Goal: Task Accomplishment & Management: Complete application form

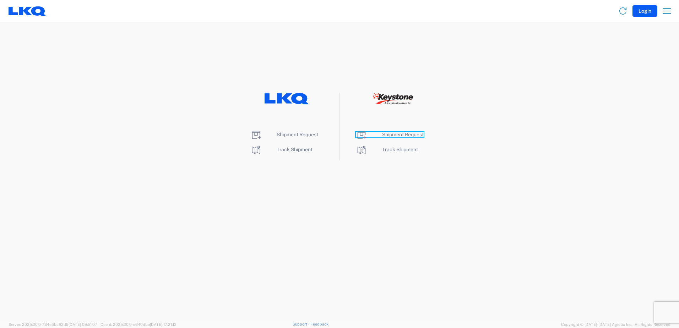
click at [406, 133] on span "Shipment Request" at bounding box center [403, 135] width 42 height 6
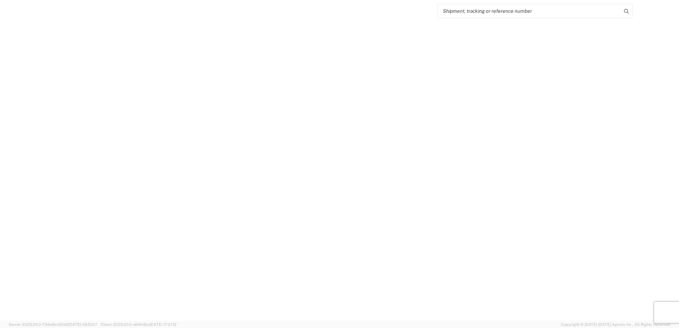
select select "FULL"
select select "LBS"
select select "IN"
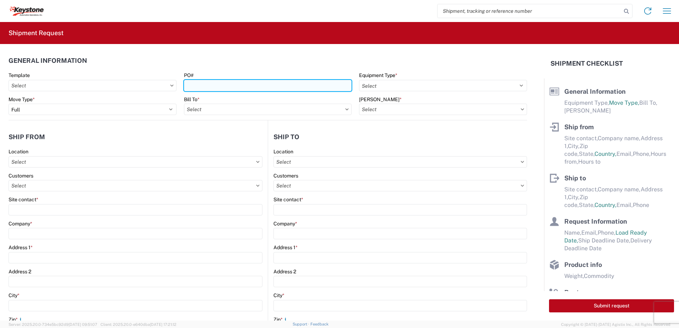
click at [205, 85] on input "PO#" at bounding box center [268, 85] width 168 height 11
type input "Rock Salt [DATE]"
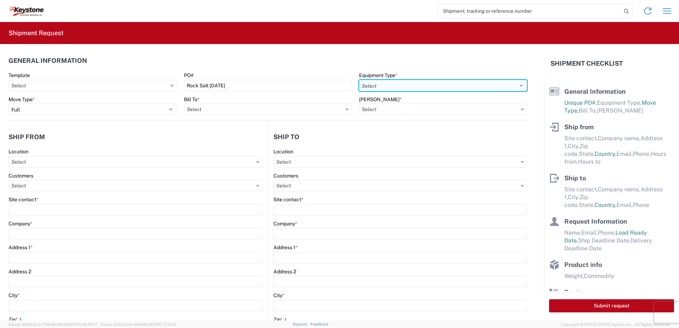
click at [385, 87] on select "Select 53’ Dry Van Flatbed Dropdeck (van) Lowboy (flatbed) Rail" at bounding box center [443, 85] width 168 height 11
select select "STDV"
click at [359, 80] on select "Select 53’ Dry Van Flatbed Dropdeck (van) Lowboy (flatbed) Rail" at bounding box center [443, 85] width 168 height 11
click at [221, 112] on input "text" at bounding box center [268, 109] width 168 height 11
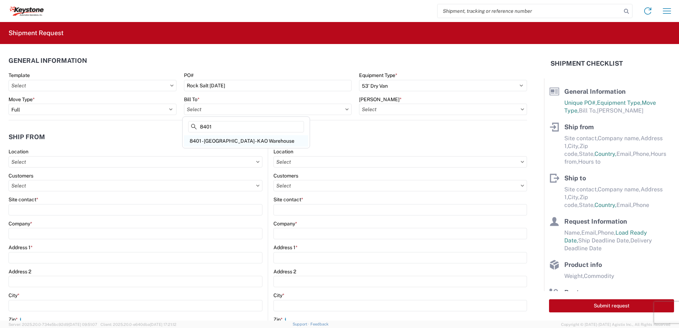
type input "8401"
click at [218, 140] on div "8401 - [GEOGRAPHIC_DATA] - KAO Warehouse" at bounding box center [246, 140] width 124 height 11
type input "8401 - [GEOGRAPHIC_DATA] - KAO Warehouse"
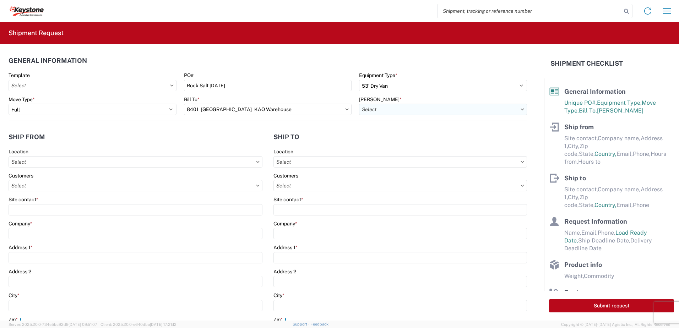
click at [378, 111] on input "text" at bounding box center [443, 109] width 168 height 11
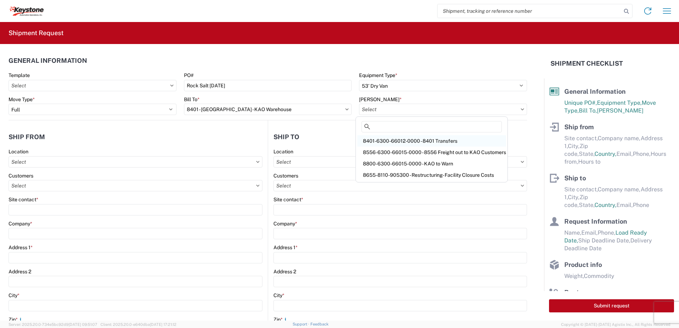
click at [394, 140] on div "8401-6300-66012-0000 - 8401 Transfers" at bounding box center [431, 140] width 149 height 11
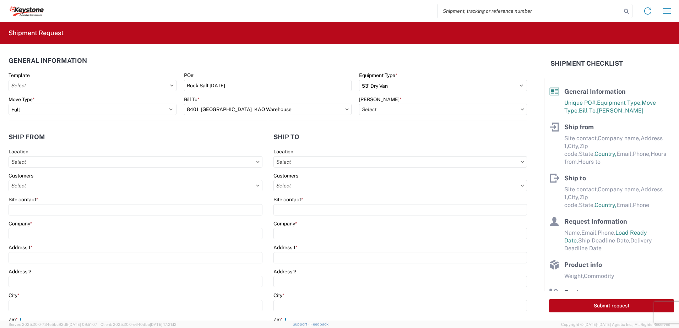
type input "8401-6300-66012-0000 - 8401 Transfers, 8401-6300-66012-0000 - 8401 Transfers"
click at [37, 159] on input "text" at bounding box center [136, 161] width 254 height 11
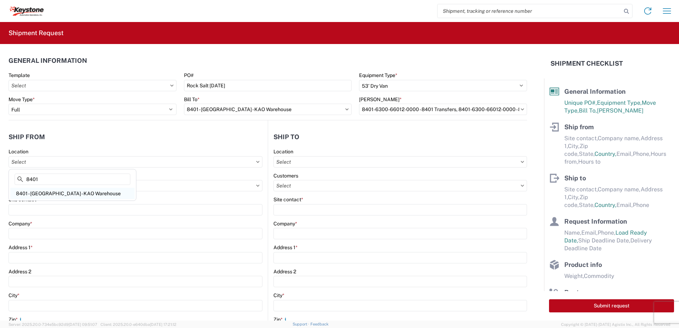
type input "8401"
click at [44, 193] on div "8401 - [GEOGRAPHIC_DATA] - KAO Warehouse" at bounding box center [72, 193] width 124 height 11
type input "8401 - [GEOGRAPHIC_DATA] - KAO Warehouse"
type input "KAO"
type input "[STREET_ADDRESS][PERSON_NAME]"
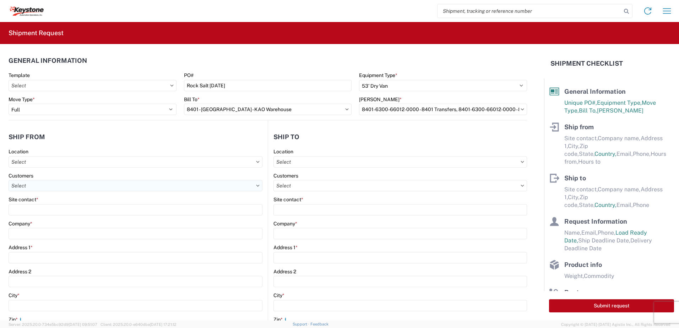
type input "[GEOGRAPHIC_DATA]"
type input "18643"
select select "PA"
select select "US"
type input "07:00"
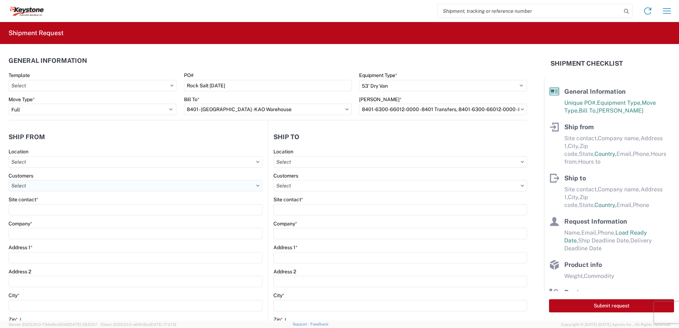
type input "17:00"
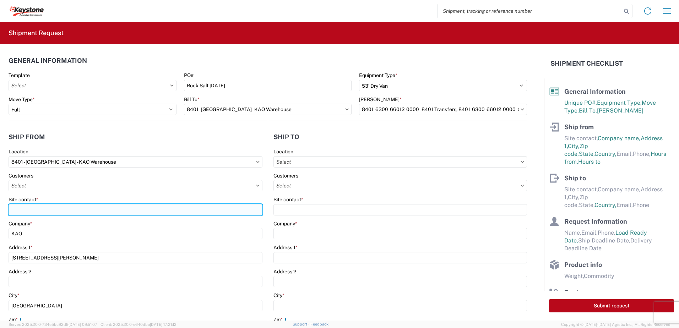
click at [40, 212] on input "Site contact *" at bounding box center [136, 209] width 254 height 11
type input "J"
drag, startPoint x: 35, startPoint y: 210, endPoint x: -1, endPoint y: 211, distance: 36.2
click at [0, 211] on html "Home Shipment request Shipment tracking Shipment Request General Information Te…" at bounding box center [339, 164] width 679 height 328
type input "Outbound Freight"
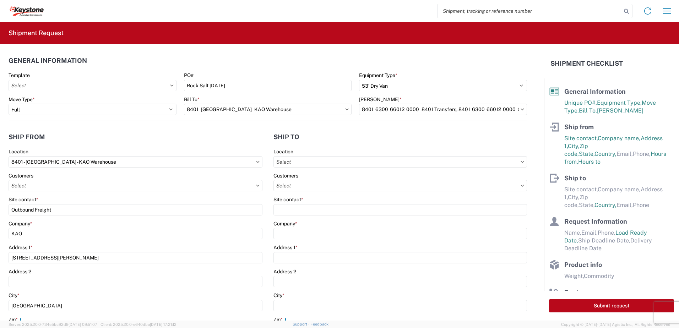
click at [100, 130] on header "Ship from" at bounding box center [138, 137] width 259 height 16
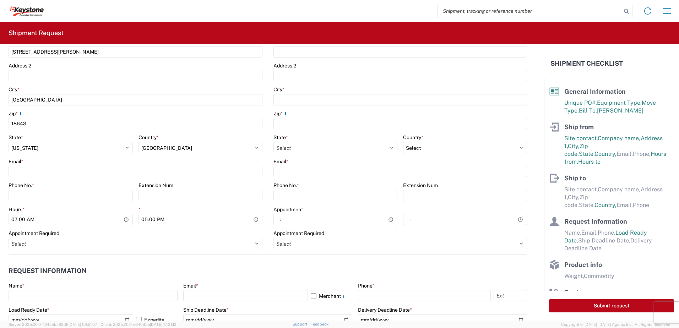
scroll to position [213, 0]
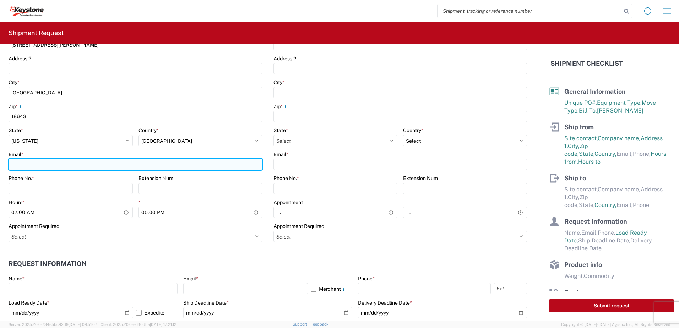
click at [42, 167] on input "Email *" at bounding box center [136, 164] width 254 height 11
type input "[EMAIL_ADDRESS][DOMAIN_NAME]"
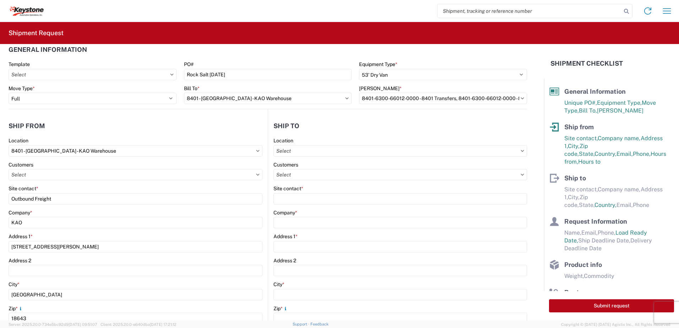
scroll to position [0, 0]
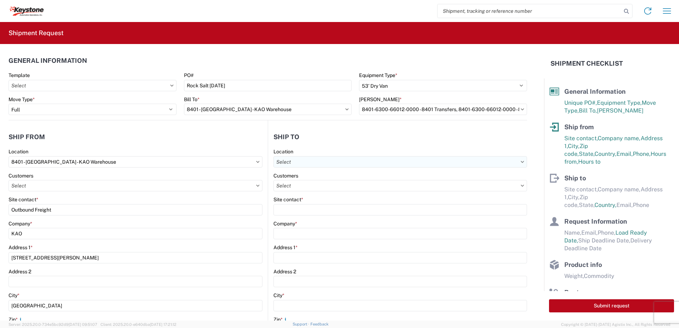
type input "[PHONE_NUMBER]"
click at [298, 163] on input "text" at bounding box center [401, 161] width 254 height 11
type input "8401"
click at [307, 194] on div "8401 - [GEOGRAPHIC_DATA] - KAO Warehouse" at bounding box center [335, 193] width 124 height 11
type input "8401 - [GEOGRAPHIC_DATA] - KAO Warehouse"
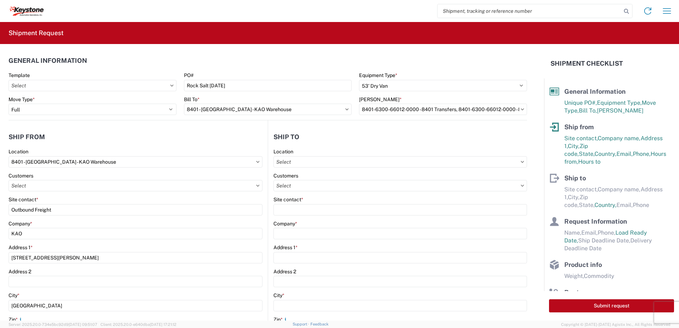
type input "KAO"
type input "[STREET_ADDRESS][PERSON_NAME]"
type input "[GEOGRAPHIC_DATA]"
type input "18643"
select select "US"
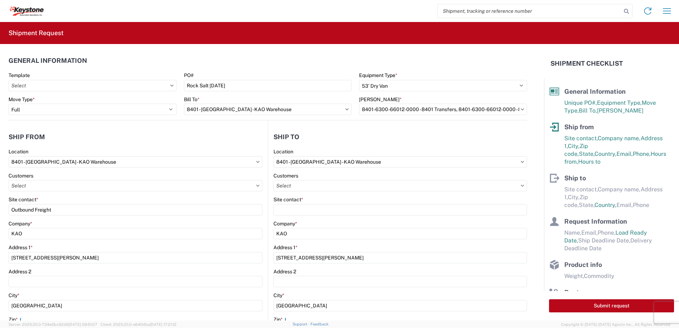
type input "07:00"
type input "17:00"
select select
click at [92, 162] on input "8401 - [GEOGRAPHIC_DATA] - KAO Warehouse" at bounding box center [136, 161] width 254 height 11
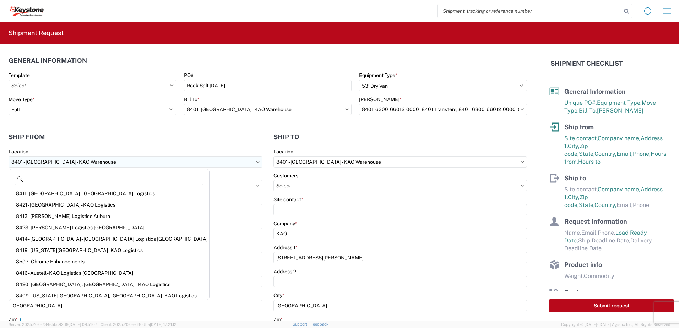
click at [258, 163] on input "8401 - [GEOGRAPHIC_DATA] - KAO Warehouse" at bounding box center [136, 161] width 254 height 11
click at [77, 164] on input "8401 - [GEOGRAPHIC_DATA] - KAO Warehouse" at bounding box center [136, 161] width 254 height 11
click at [91, 161] on input "8401 - [GEOGRAPHIC_DATA] - KAO Warehouse" at bounding box center [136, 161] width 254 height 11
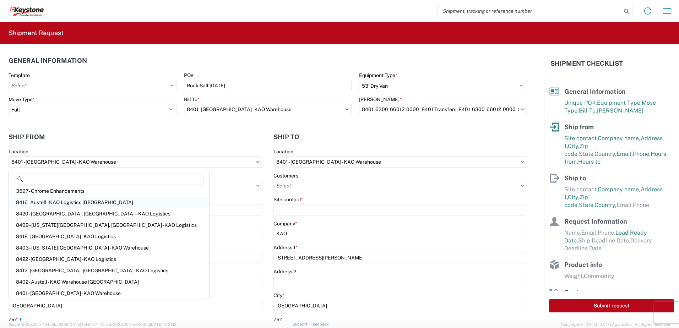
scroll to position [117, 0]
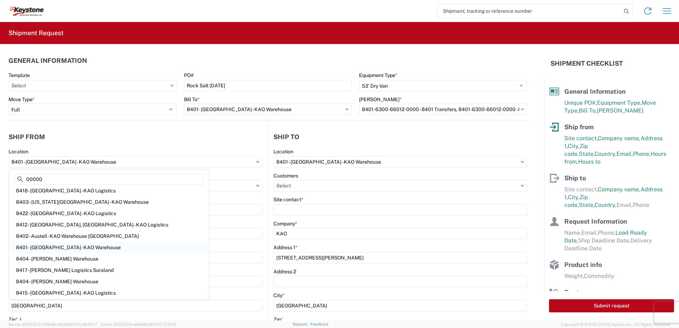
type input "00000"
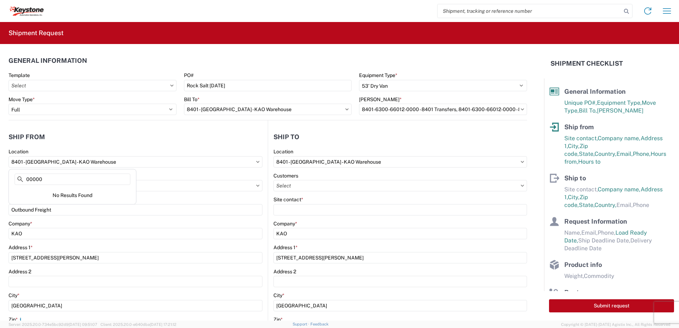
click at [69, 194] on div "No Results Found" at bounding box center [72, 195] width 124 height 15
click at [84, 222] on div "Company *" at bounding box center [136, 224] width 254 height 6
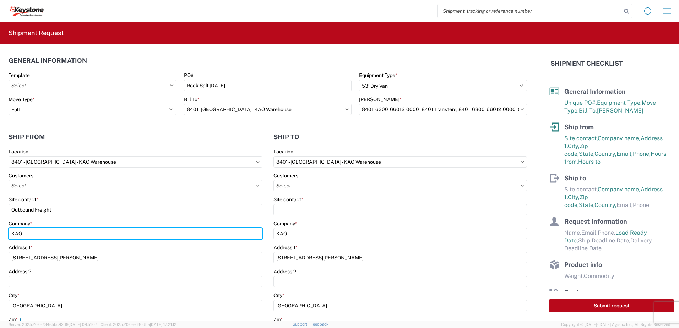
click at [0, 229] on html "Home Shipment request Shipment tracking Shipment Request General Information Te…" at bounding box center [339, 164] width 679 height 328
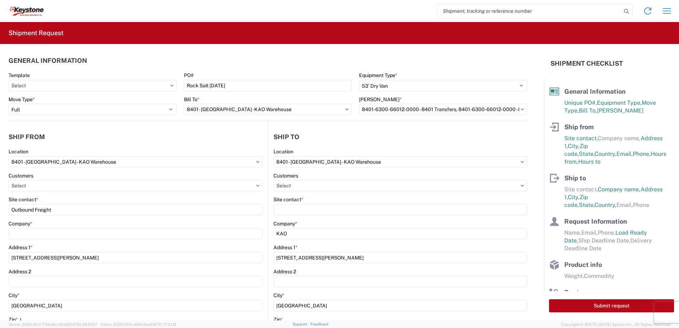
drag, startPoint x: 47, startPoint y: 248, endPoint x: 36, endPoint y: 250, distance: 11.6
click at [36, 250] on div "8401 Location 8401 - Exeter - KAO Warehouse Customers Site contact * Outbound F…" at bounding box center [136, 304] width 254 height 312
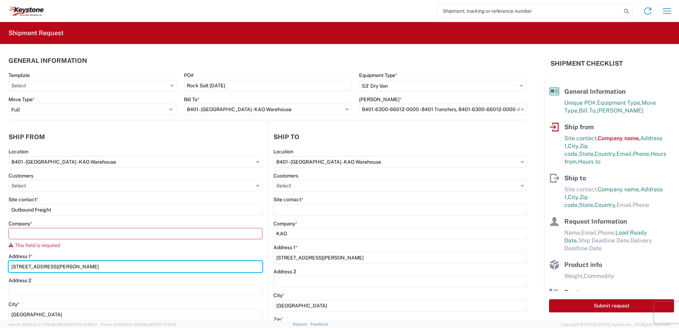
drag, startPoint x: 36, startPoint y: 250, endPoint x: -1, endPoint y: 267, distance: 41.0
click at [0, 267] on html "Home Shipment request Shipment tracking Shipment Request General Information Te…" at bounding box center [339, 164] width 679 height 328
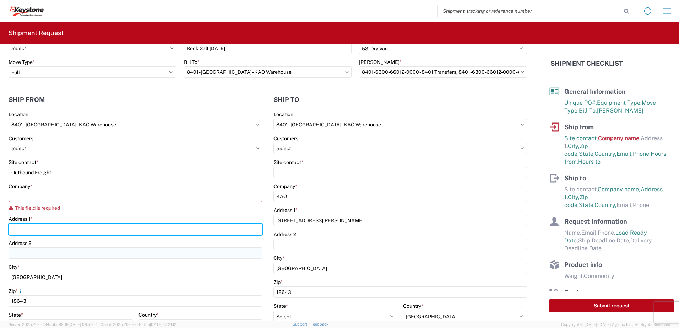
scroll to position [142, 0]
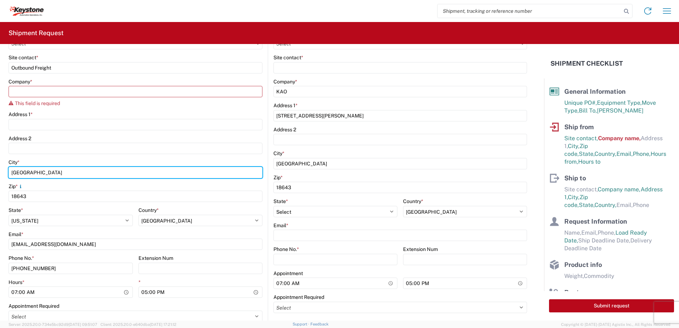
drag, startPoint x: 12, startPoint y: 168, endPoint x: 0, endPoint y: 165, distance: 12.1
click at [0, 165] on html "Home Shipment request Shipment tracking Shipment Request General Information Te…" at bounding box center [339, 164] width 679 height 328
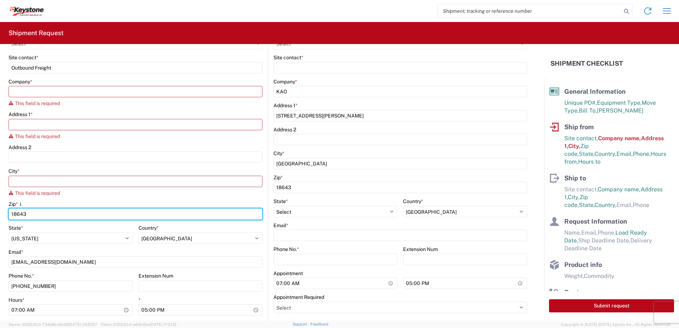
drag, startPoint x: 43, startPoint y: 207, endPoint x: -1, endPoint y: 208, distance: 44.0
click at [0, 208] on html "Home Shipment request Shipment tracking Shipment Request General Information Te…" at bounding box center [339, 164] width 679 height 328
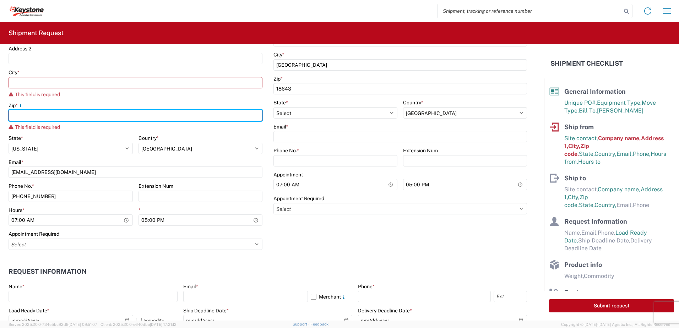
scroll to position [249, 0]
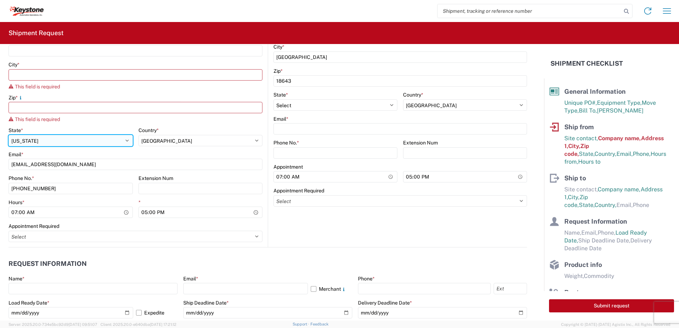
click at [126, 141] on select "Select [US_STATE] [US_STATE] [US_STATE] [US_STATE] Armed Forces Americas Armed …" at bounding box center [71, 140] width 124 height 11
select select "NY"
click at [9, 135] on select "Select [US_STATE] [US_STATE] [US_STATE] [US_STATE] Armed Forces Americas Armed …" at bounding box center [71, 140] width 124 height 11
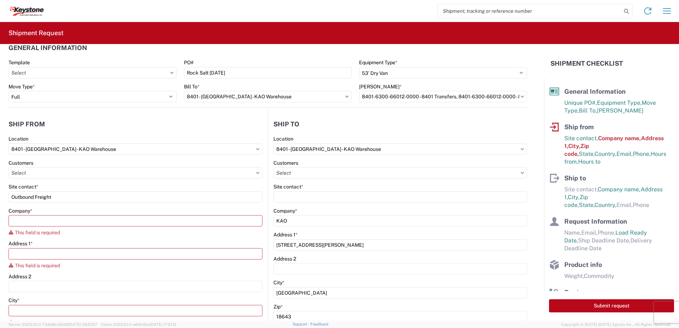
scroll to position [0, 0]
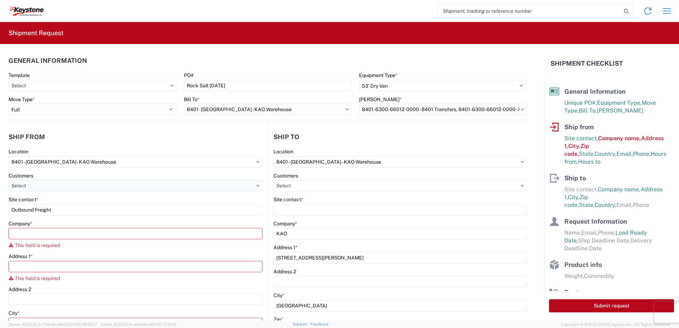
click at [43, 187] on input "text" at bounding box center [136, 185] width 254 height 11
click at [55, 164] on input "8401 - [GEOGRAPHIC_DATA] - KAO Warehouse" at bounding box center [136, 161] width 254 height 11
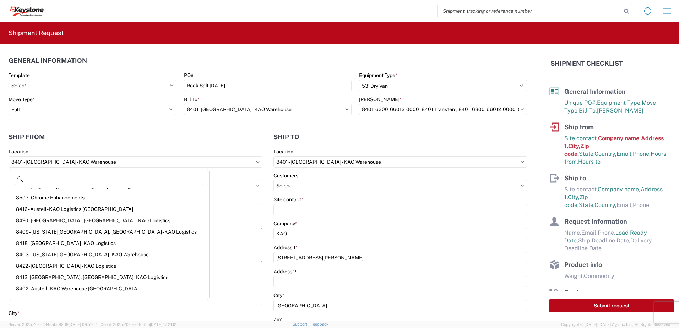
scroll to position [117, 0]
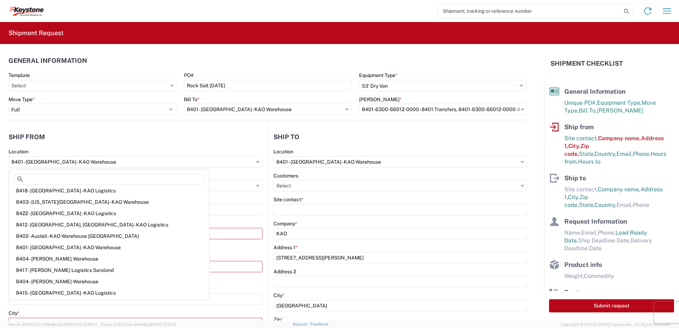
click at [69, 151] on div "Location" at bounding box center [136, 151] width 254 height 6
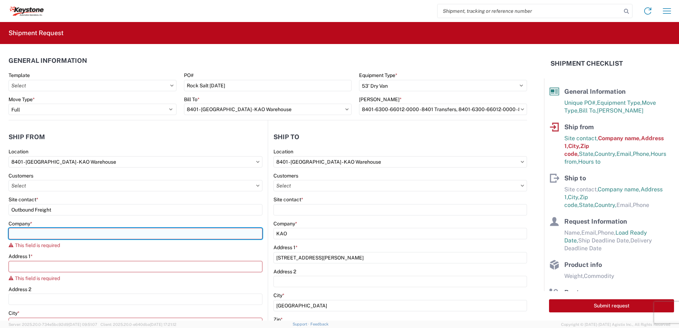
click at [35, 233] on input "Company *" at bounding box center [136, 233] width 254 height 11
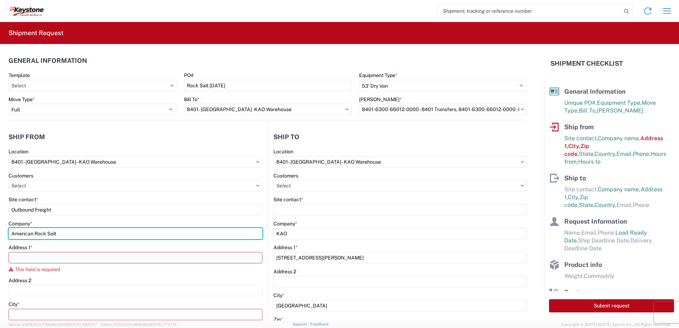
type input "American Rock Salt"
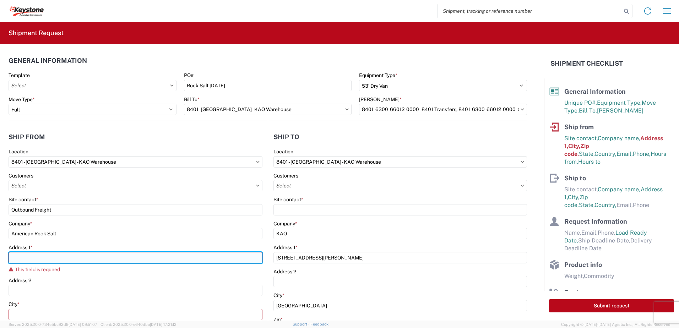
click at [85, 260] on input "Address 1 *" at bounding box center [136, 257] width 254 height 11
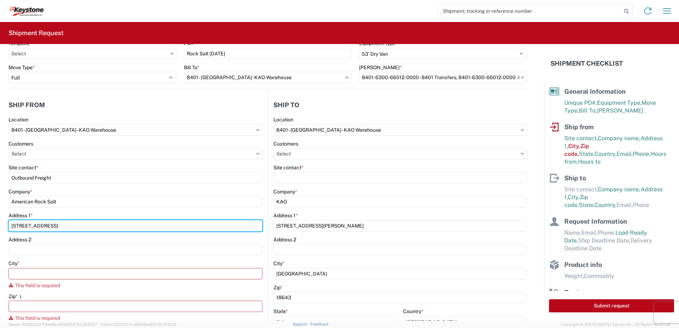
scroll to position [142, 0]
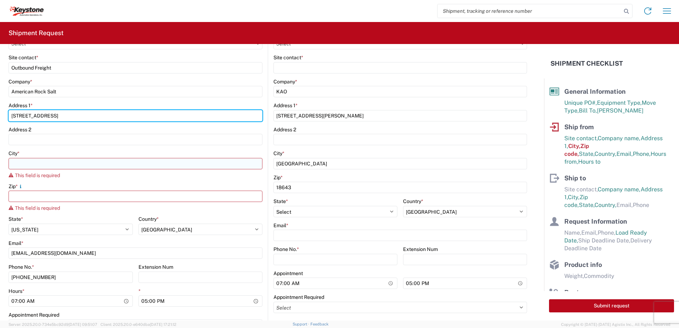
type input "[STREET_ADDRESS]"
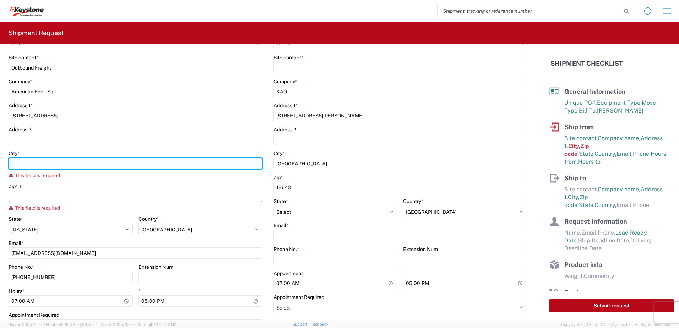
click at [20, 165] on input "City *" at bounding box center [136, 163] width 254 height 11
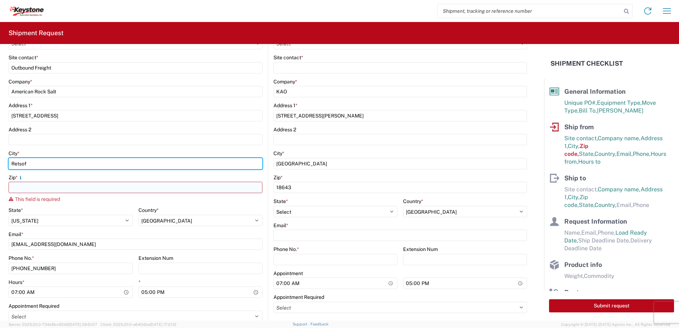
type input "Retsof"
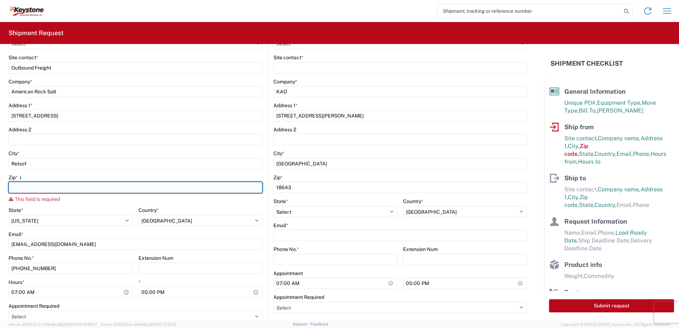
click at [21, 188] on input "Zip *" at bounding box center [136, 187] width 254 height 11
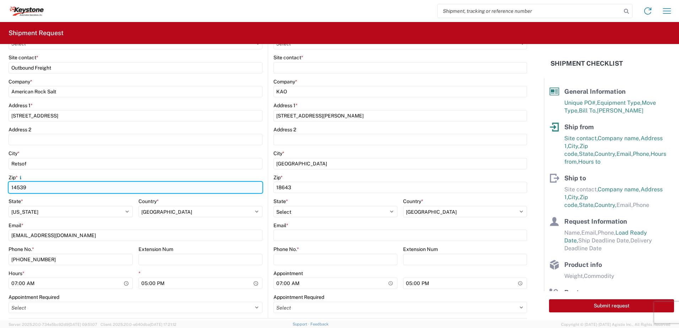
type input "14539"
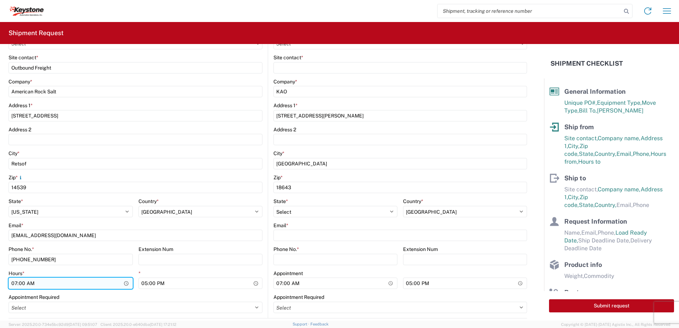
click at [125, 284] on input "07:00" at bounding box center [71, 283] width 124 height 11
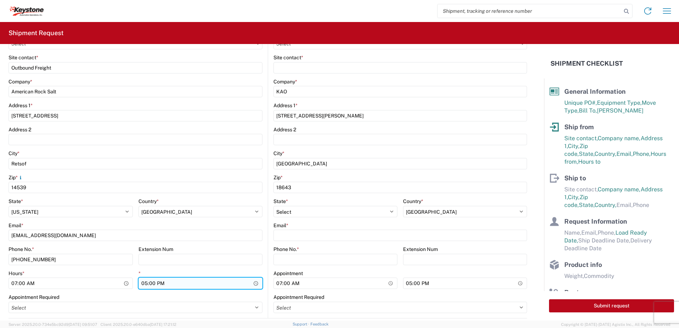
click at [254, 283] on input "17:00" at bounding box center [201, 283] width 124 height 11
type input "16:00"
click at [65, 294] on agx-form-control-wrapper-v2 "Hours * 07:00" at bounding box center [71, 282] width 124 height 24
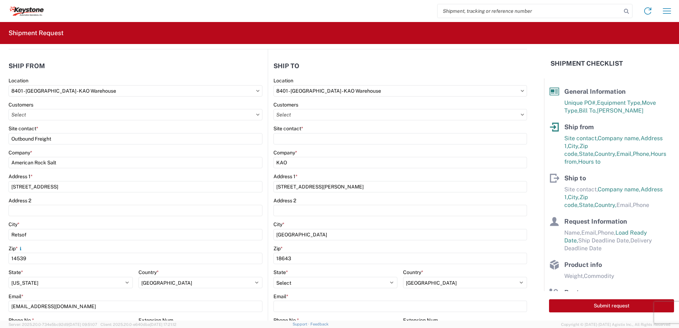
scroll to position [0, 0]
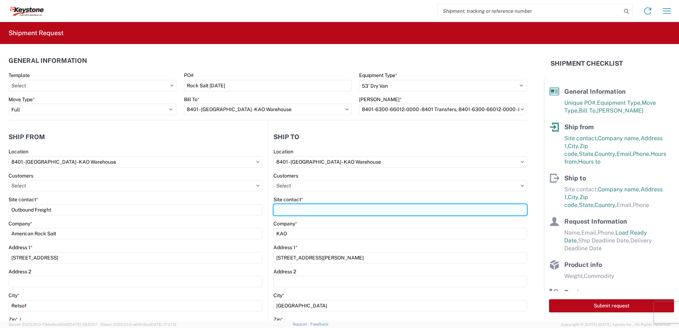
click at [290, 213] on input "Site contact *" at bounding box center [401, 209] width 254 height 11
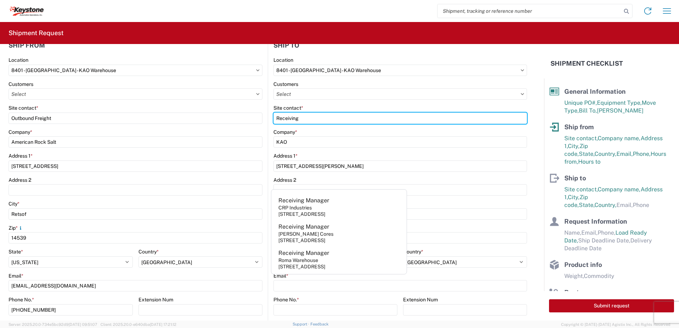
scroll to position [107, 0]
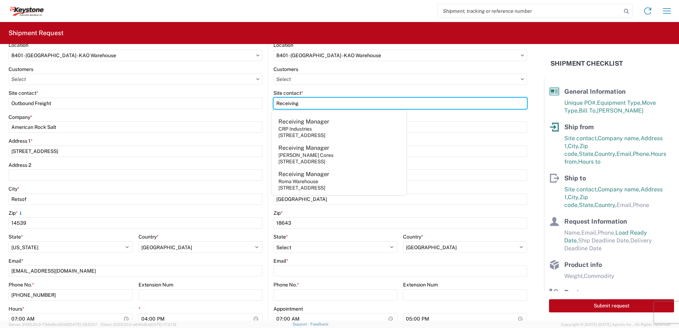
type input "Receiving"
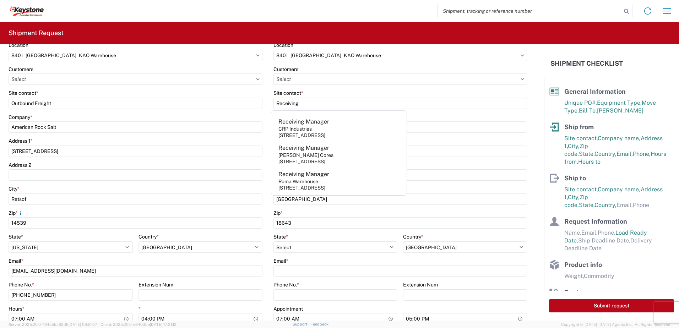
click at [533, 180] on form "General Information Template PO# Rock Salt 10-14-25 Equipment Type * Select 53’…" at bounding box center [272, 182] width 544 height 277
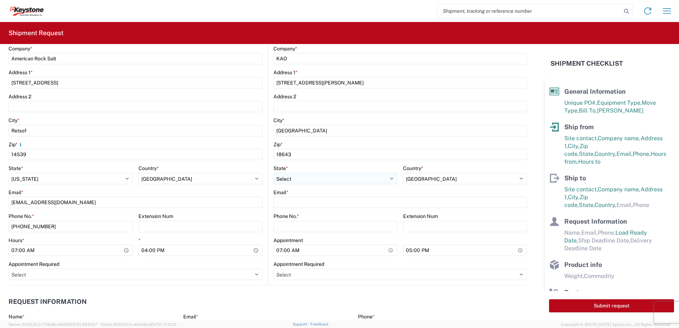
scroll to position [213, 0]
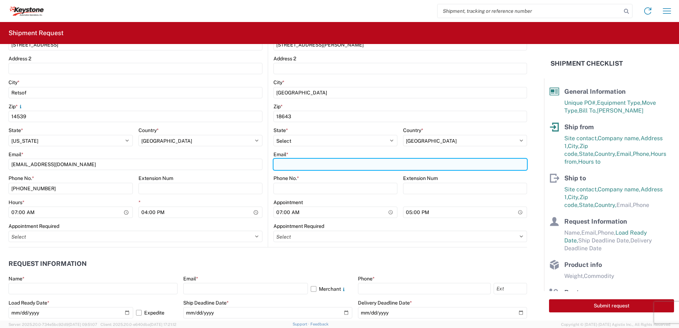
click at [326, 166] on input "Email *" at bounding box center [401, 164] width 254 height 11
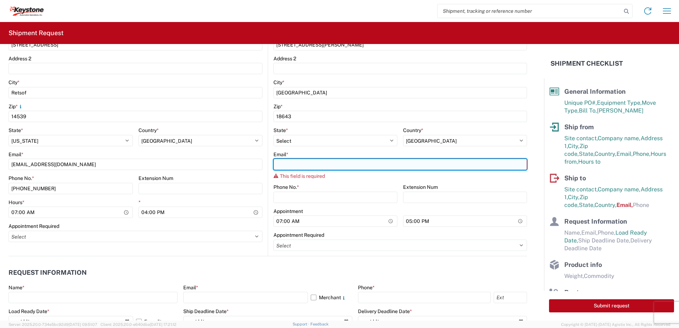
paste input ""_ReceivingExeterPA" <_ReceivingExeterPA@key-stone.com>"
click at [330, 164] on input ""_ReceivingExeterPA" <_ReceivingExeterPA@key-stone.com>" at bounding box center [401, 164] width 254 height 11
click at [369, 164] on input "_ReceivingExeterPA@key-stone.com>" at bounding box center [401, 164] width 254 height 11
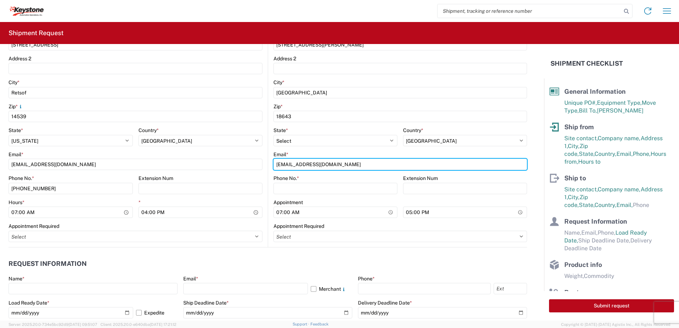
type input "[EMAIL_ADDRESS][DOMAIN_NAME]"
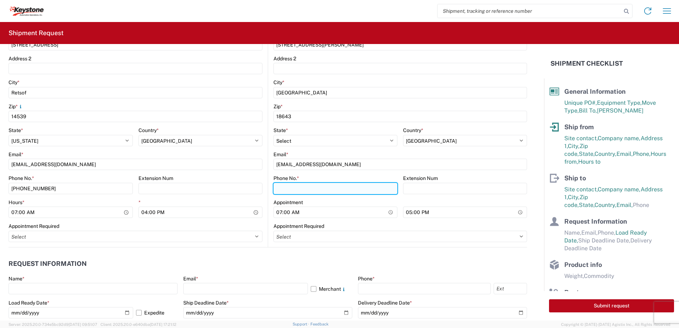
click at [296, 188] on input "Phone No. *" at bounding box center [336, 188] width 124 height 11
type input "[PHONE_NUMBER]"
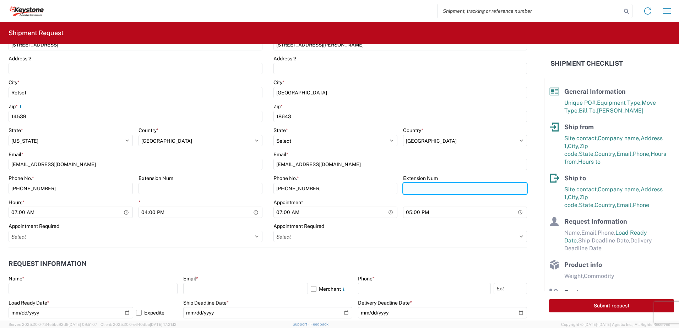
click at [421, 188] on input "Extension Num" at bounding box center [465, 188] width 124 height 11
type input "3815"
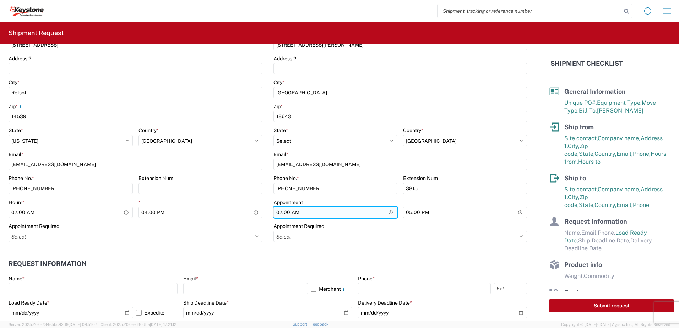
click at [388, 212] on input "07:00" at bounding box center [336, 212] width 124 height 11
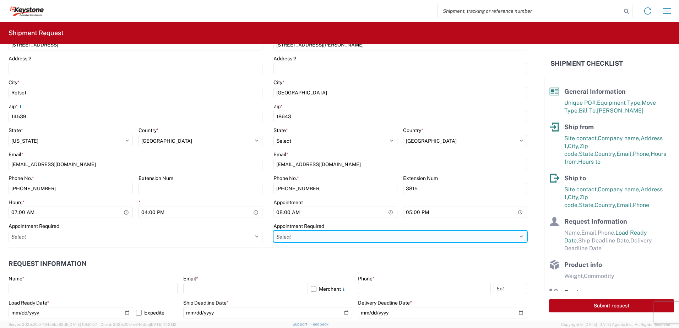
type input "08:00"
click at [515, 236] on select "Select Appt Required Appt Not Required Appt - First available" at bounding box center [401, 236] width 254 height 11
select select "apptRequired"
click at [274, 231] on select "Select Appt Required Appt Not Required Appt - First available" at bounding box center [401, 236] width 254 height 11
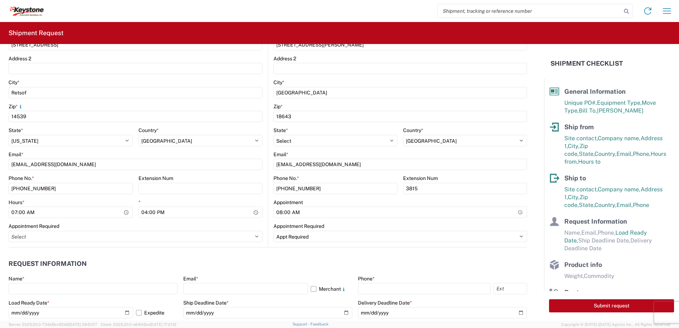
click at [222, 259] on header "Request Information" at bounding box center [268, 264] width 519 height 16
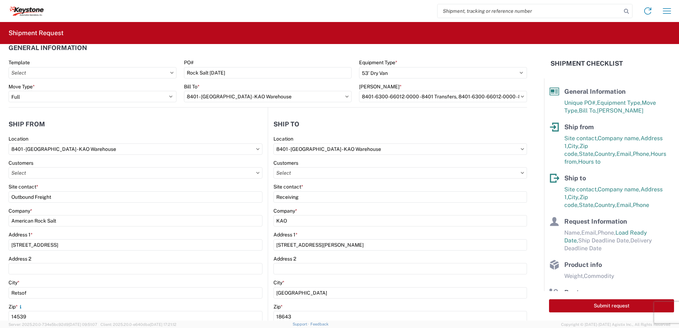
scroll to position [0, 0]
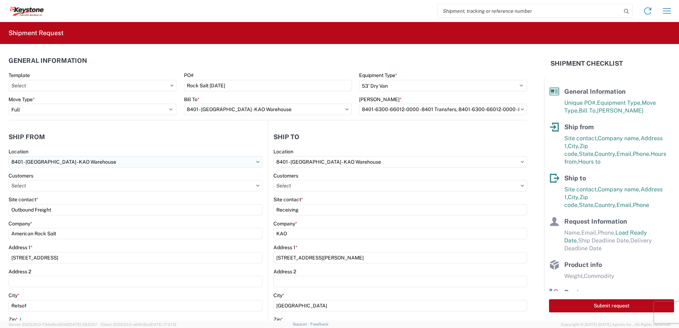
click at [91, 162] on input "8401 - [GEOGRAPHIC_DATA] - KAO Warehouse" at bounding box center [136, 161] width 254 height 11
type input "American Rock Salt"
click at [19, 178] on icon at bounding box center [20, 180] width 6 height 6
click at [110, 150] on div "Location" at bounding box center [136, 151] width 254 height 6
click at [90, 161] on input "8401 - [GEOGRAPHIC_DATA] - KAO Warehouse" at bounding box center [136, 161] width 254 height 11
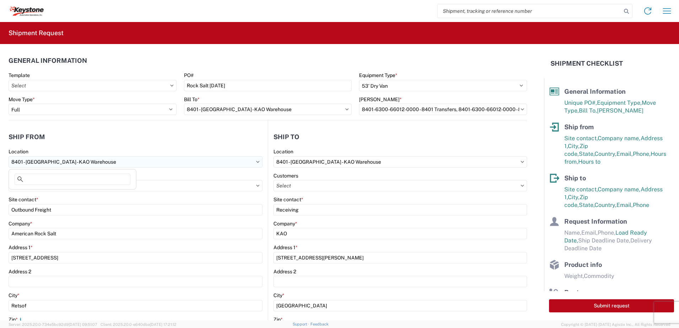
click at [90, 161] on input "8401 - [GEOGRAPHIC_DATA] - KAO Warehouse" at bounding box center [136, 161] width 254 height 11
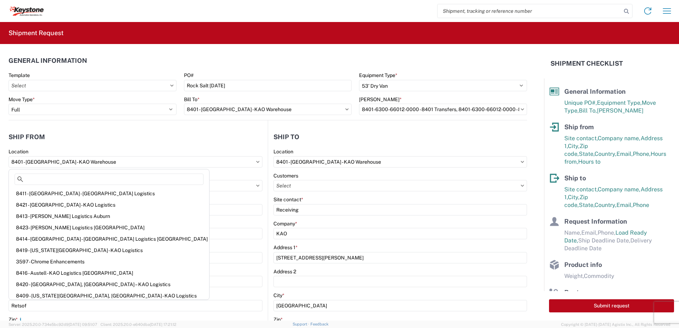
drag, startPoint x: 84, startPoint y: 163, endPoint x: -1, endPoint y: 164, distance: 85.6
click at [0, 164] on html "Home Shipment request Shipment tracking Shipment Request General Information Te…" at bounding box center [339, 164] width 679 height 328
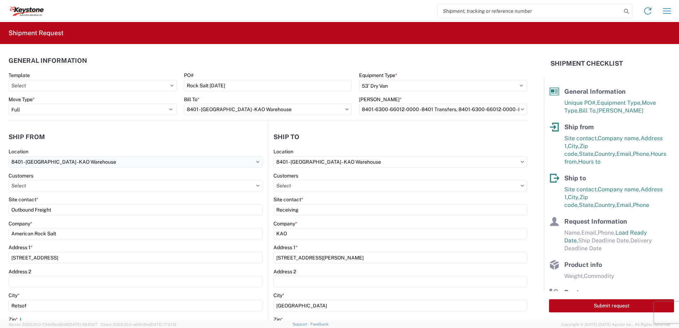
click at [20, 156] on input "8401 - [GEOGRAPHIC_DATA] - KAO Warehouse" at bounding box center [136, 161] width 254 height 11
click at [14, 158] on input "8401 - [GEOGRAPHIC_DATA] - KAO Warehouse" at bounding box center [136, 161] width 254 height 11
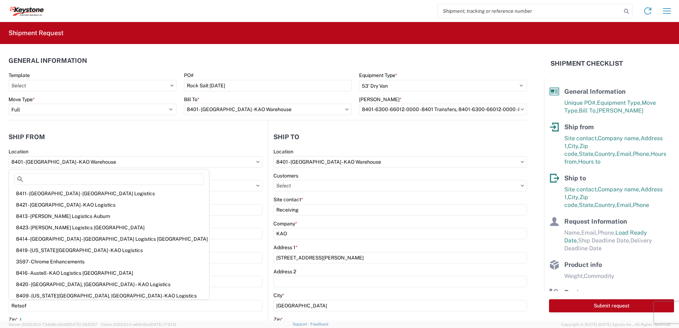
click at [185, 124] on agx-shipment-stop-widget-v2 "Ship from 8401 Location 8401 - Exeter - KAO Warehouse Customers Site contact * …" at bounding box center [138, 290] width 259 height 340
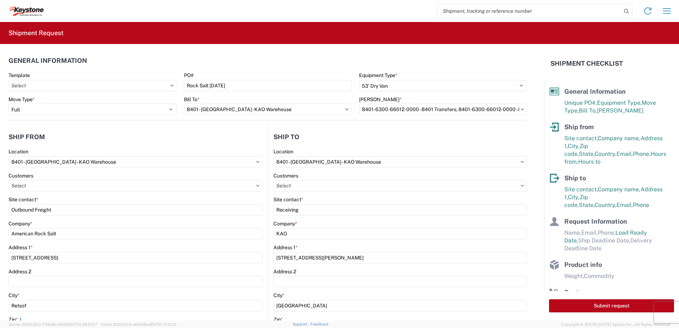
click at [256, 162] on icon at bounding box center [258, 162] width 4 height 2
click at [257, 160] on input "8401 - [GEOGRAPHIC_DATA] - KAO Warehouse" at bounding box center [136, 161] width 254 height 11
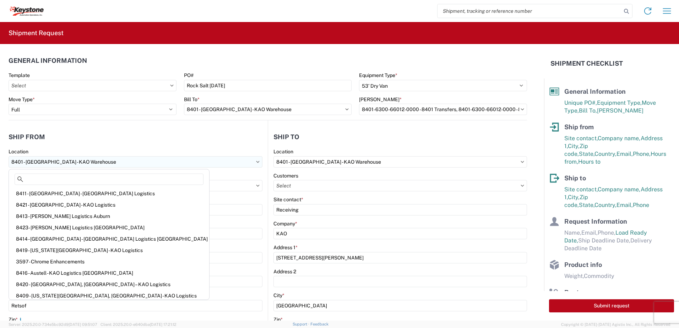
click at [257, 160] on input "8401 - [GEOGRAPHIC_DATA] - KAO Warehouse" at bounding box center [136, 161] width 254 height 11
click at [226, 146] on agx-form-section "Ship from 8401 Location 8401 - Exeter - KAO Warehouse Customers Site contact * …" at bounding box center [138, 294] width 259 height 331
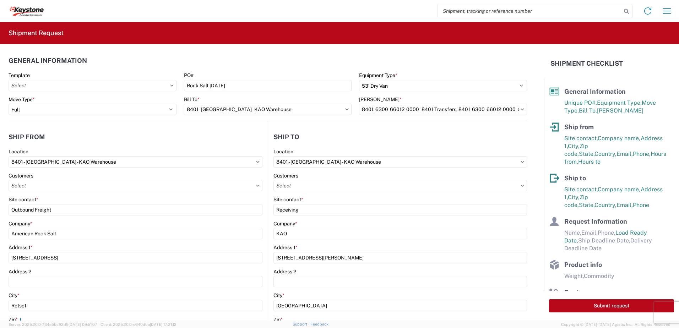
click at [256, 185] on icon at bounding box center [258, 186] width 4 height 2
click at [256, 185] on icon at bounding box center [257, 186] width 3 height 2
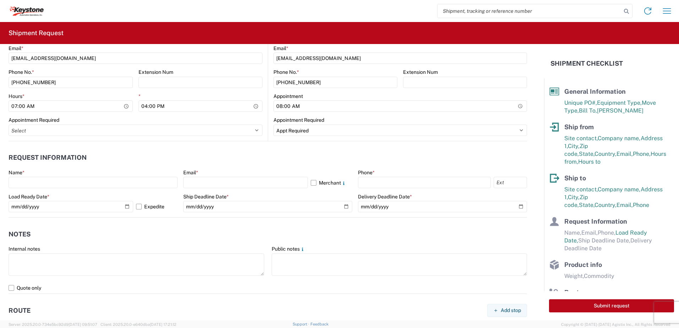
scroll to position [320, 0]
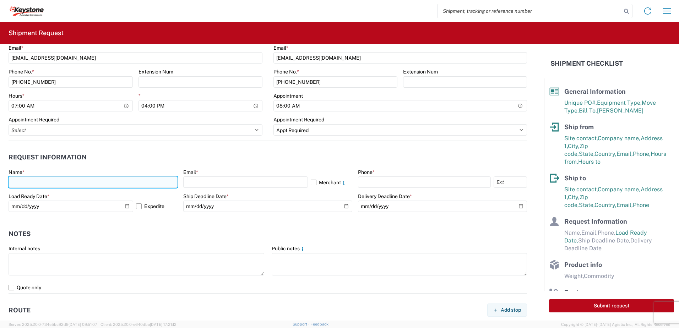
click at [28, 182] on input "text" at bounding box center [93, 182] width 169 height 11
type input "[PERSON_NAME]"
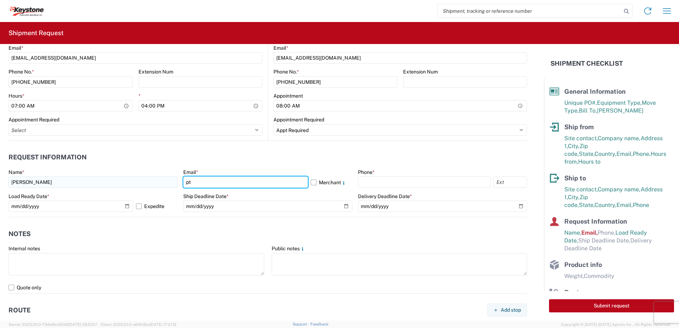
type input "[EMAIL_ADDRESS][DOMAIN_NAME]"
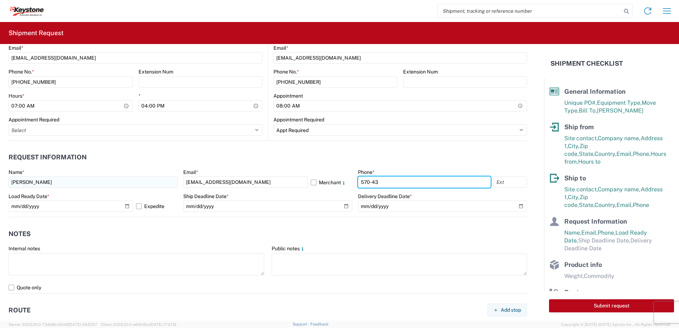
type input "[PHONE_NUMBER]"
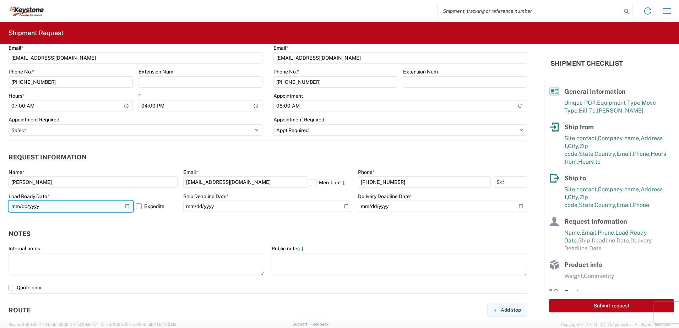
click at [126, 207] on input "[DATE]" at bounding box center [71, 206] width 125 height 11
type input "[DATE]"
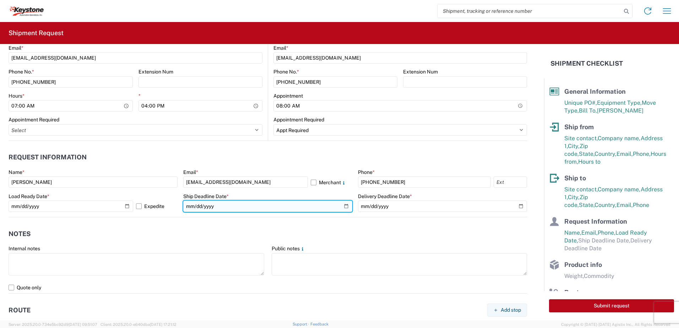
click at [342, 208] on input "date" at bounding box center [267, 206] width 169 height 11
type input "[DATE]"
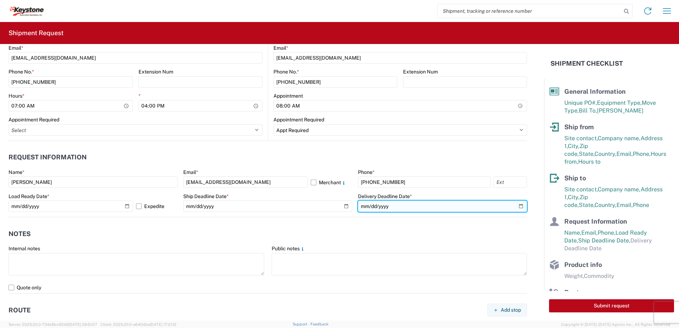
click at [516, 207] on input "date" at bounding box center [442, 206] width 169 height 11
type input "[DATE]"
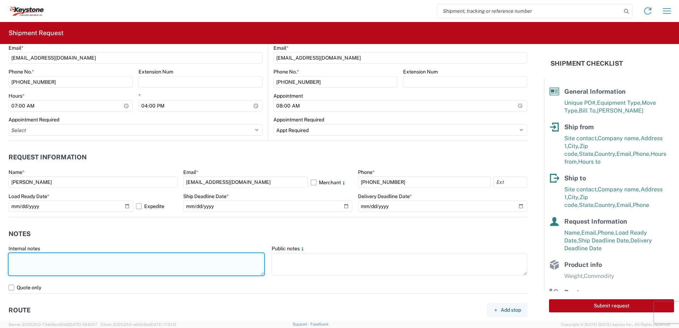
click at [65, 260] on textarea at bounding box center [137, 264] width 256 height 22
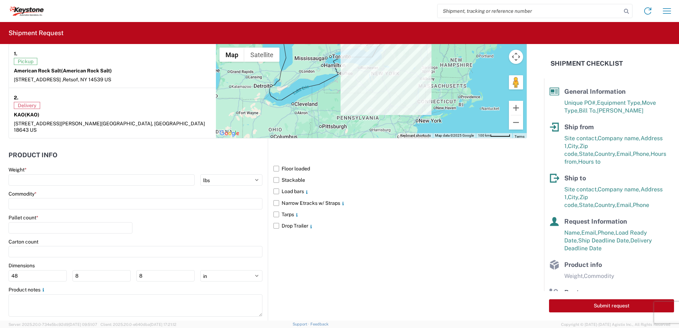
scroll to position [618, 0]
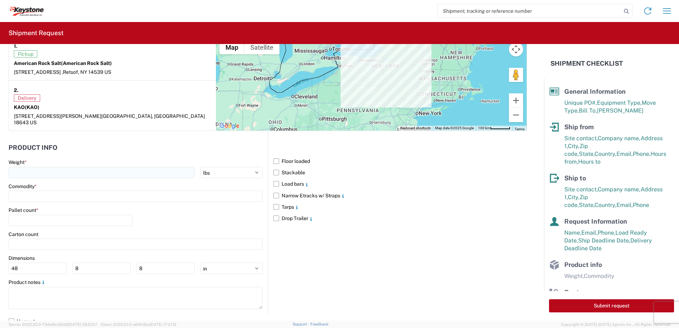
type textarea "Load needs pickup paperwork to be able to get the load. I will have this sent o…"
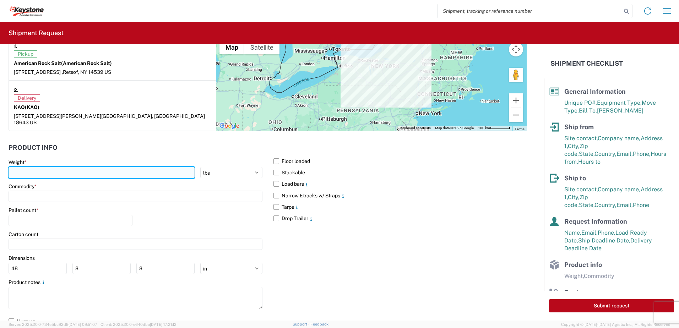
click at [37, 167] on input "number" at bounding box center [102, 172] width 186 height 11
type input "44500"
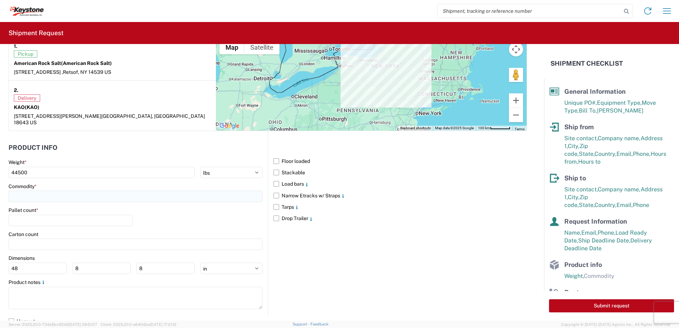
click at [37, 191] on input at bounding box center [136, 196] width 254 height 11
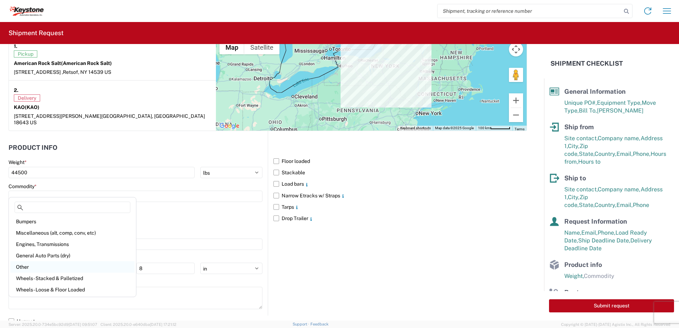
click at [35, 263] on div "Other" at bounding box center [72, 266] width 124 height 11
type input "Other"
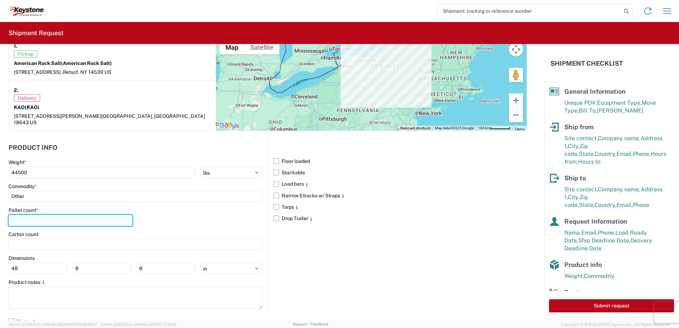
click at [35, 215] on input "number" at bounding box center [71, 220] width 124 height 11
type input "18"
click at [158, 212] on div "Pallet count * 18" at bounding box center [136, 219] width 254 height 24
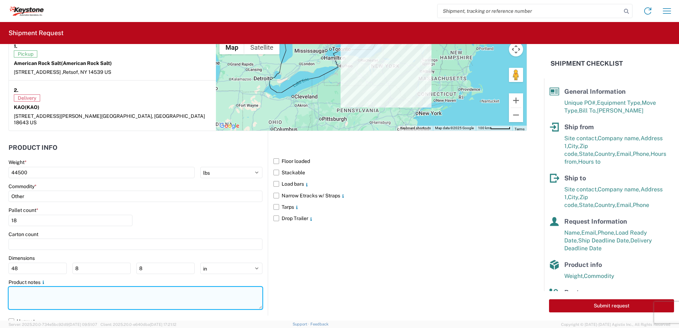
click at [58, 287] on textarea at bounding box center [136, 298] width 254 height 22
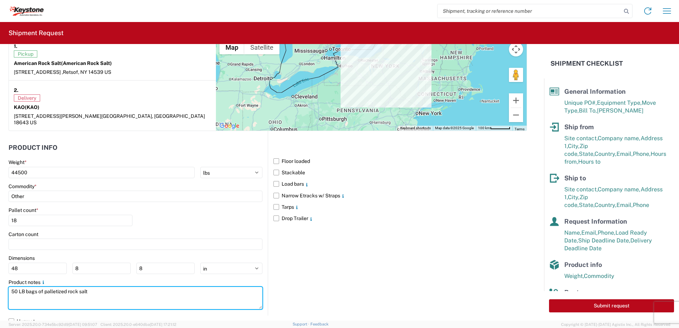
type textarea "50 LB bags of palletized rock salt"
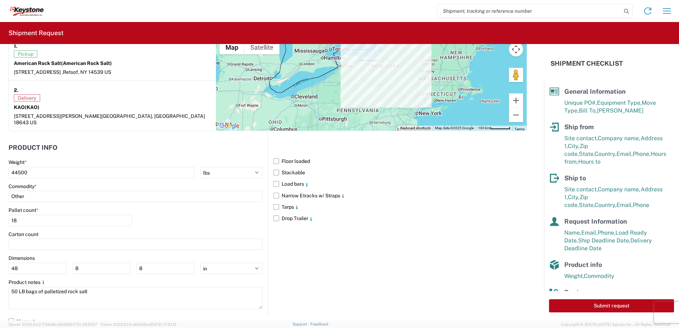
click at [235, 209] on div "Pallet count * 18" at bounding box center [136, 219] width 254 height 24
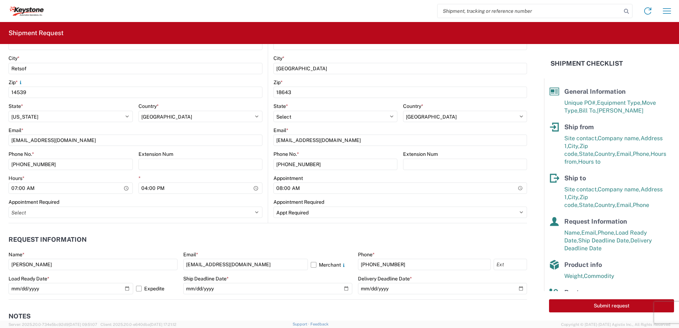
scroll to position [227, 0]
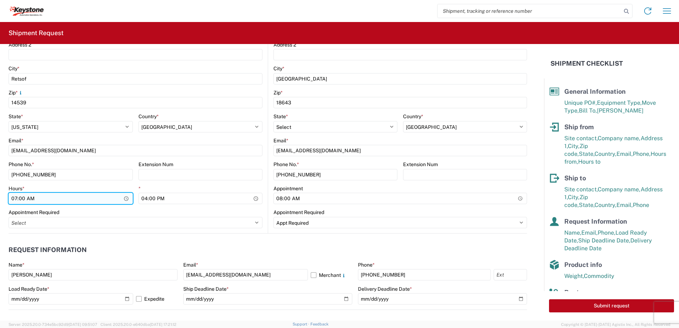
click at [125, 199] on input "07:00" at bounding box center [71, 198] width 124 height 11
click at [124, 199] on input "07:00" at bounding box center [71, 198] width 124 height 11
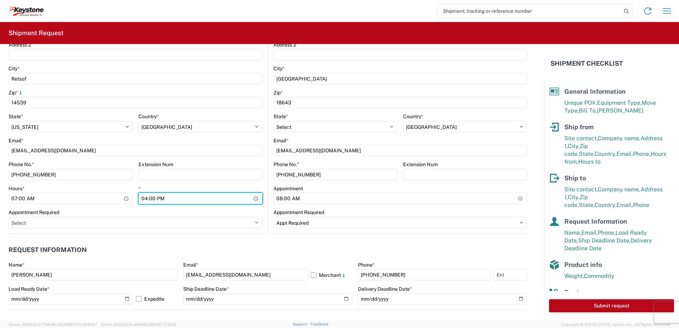
click at [254, 198] on input "16:00" at bounding box center [201, 198] width 124 height 11
type input "17:00"
click at [257, 243] on header "Request Information" at bounding box center [268, 250] width 519 height 16
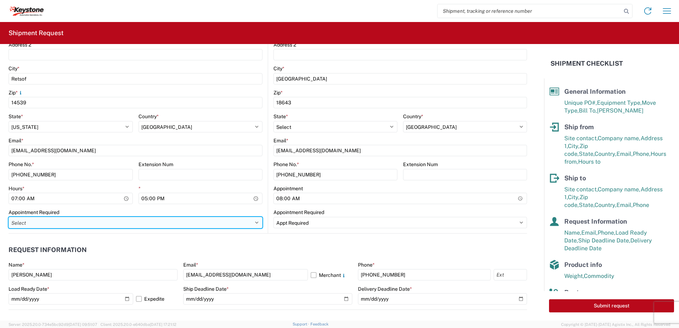
click at [255, 222] on select "Select Appt Required Appt Not Required Appt - First available" at bounding box center [136, 222] width 254 height 11
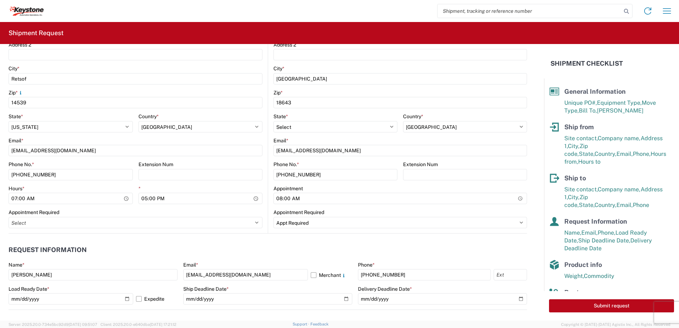
click at [98, 207] on agx-form-control-wrapper-v2 "Hours * 07:00" at bounding box center [71, 197] width 124 height 24
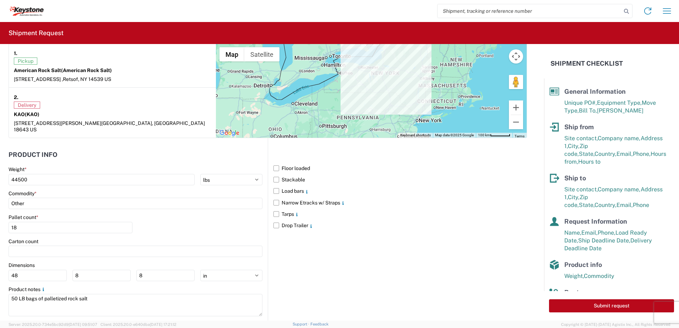
scroll to position [618, 0]
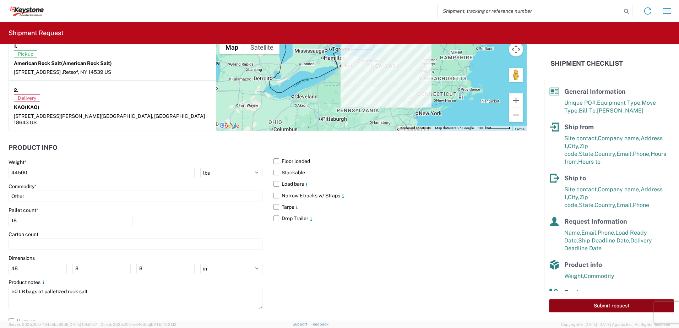
click at [613, 304] on button "Submit request" at bounding box center [611, 305] width 125 height 13
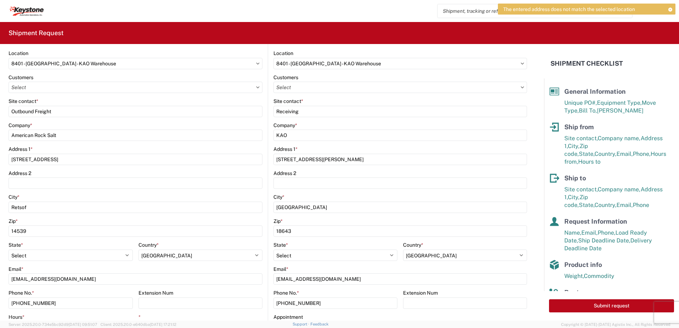
scroll to position [0, 0]
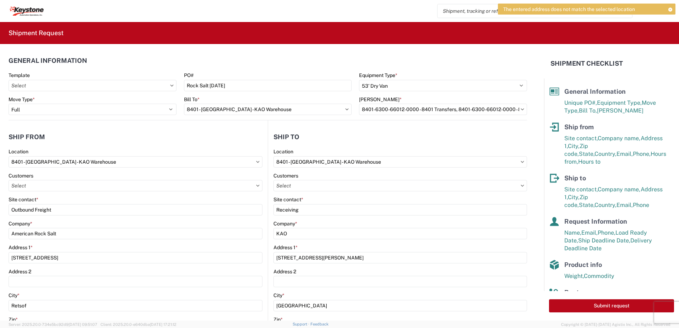
click at [619, 8] on span "The entered address does not match the selected location" at bounding box center [569, 9] width 132 height 6
click at [513, 10] on span "The entered address does not match the selected location" at bounding box center [569, 9] width 132 height 6
click at [671, 9] on icon at bounding box center [670, 9] width 5 height 4
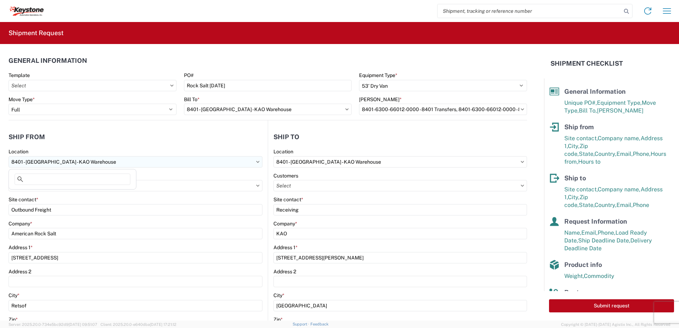
click at [30, 162] on input "8401 - [GEOGRAPHIC_DATA] - KAO Warehouse" at bounding box center [136, 161] width 254 height 11
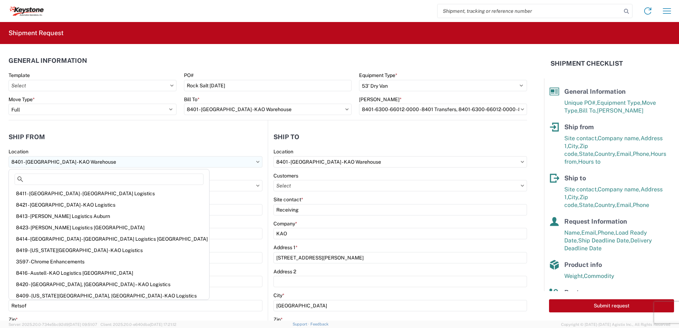
click at [21, 158] on input "8401 - [GEOGRAPHIC_DATA] - KAO Warehouse" at bounding box center [136, 161] width 254 height 11
drag, startPoint x: 21, startPoint y: 158, endPoint x: 16, endPoint y: 161, distance: 5.7
click at [16, 161] on input "8401 - [GEOGRAPHIC_DATA] - KAO Warehouse" at bounding box center [136, 161] width 254 height 11
click at [15, 161] on input "8401 - [GEOGRAPHIC_DATA] - KAO Warehouse" at bounding box center [136, 161] width 254 height 11
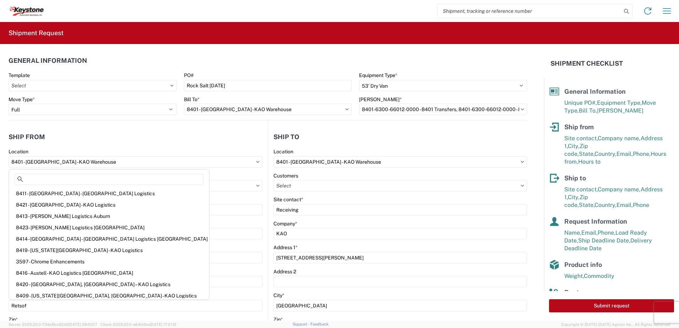
click at [142, 146] on agx-form-section "Ship from 8401 Location 8401 - Exeter - KAO Warehouse Customers Site contact * …" at bounding box center [138, 294] width 259 height 331
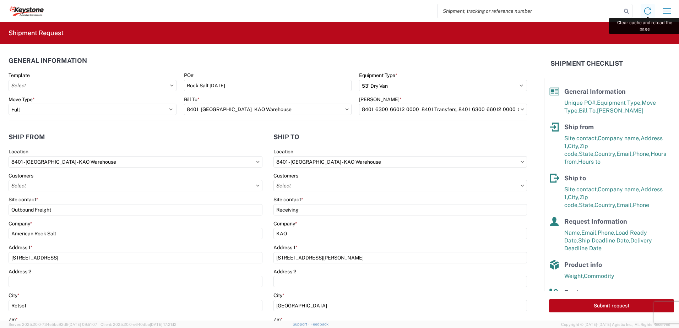
click at [648, 11] on icon at bounding box center [647, 10] width 11 height 11
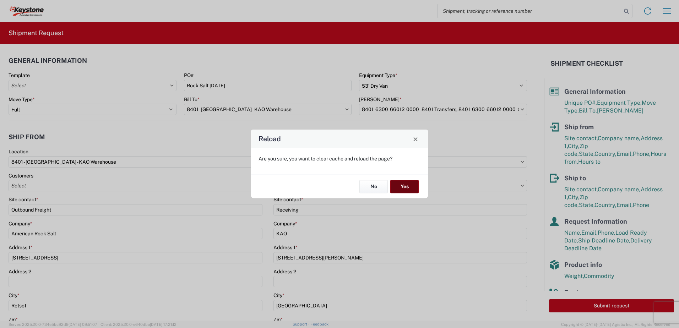
click at [405, 188] on button "Yes" at bounding box center [404, 186] width 28 height 13
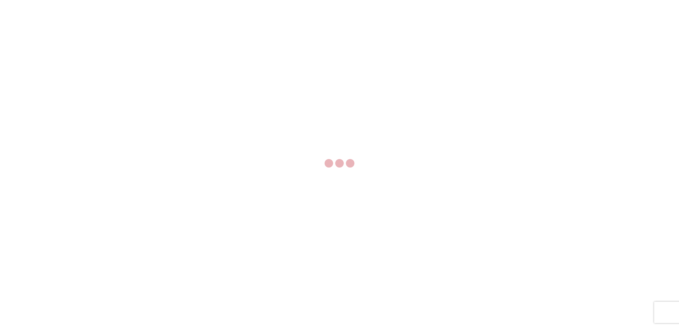
select select "FULL"
select select "LBS"
select select "IN"
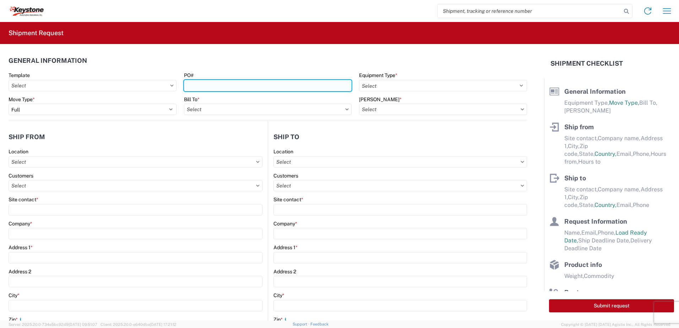
click at [209, 84] on input "PO#" at bounding box center [268, 85] width 168 height 11
type input "Rock Salt [DATE]"
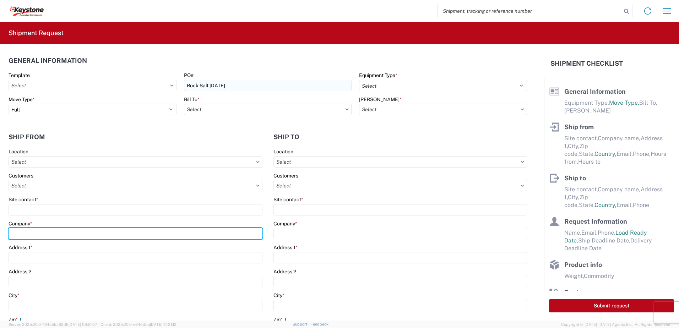
type input "American Rock Salt"
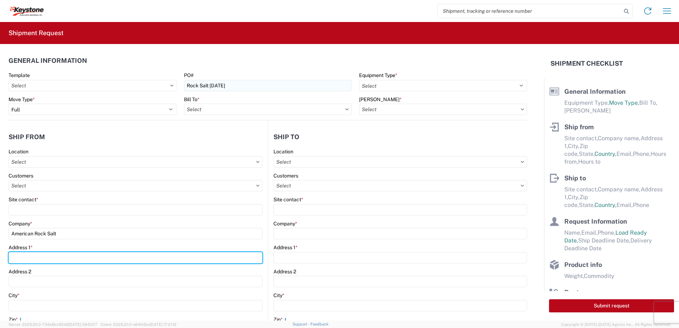
type input "[STREET_ADDRESS]"
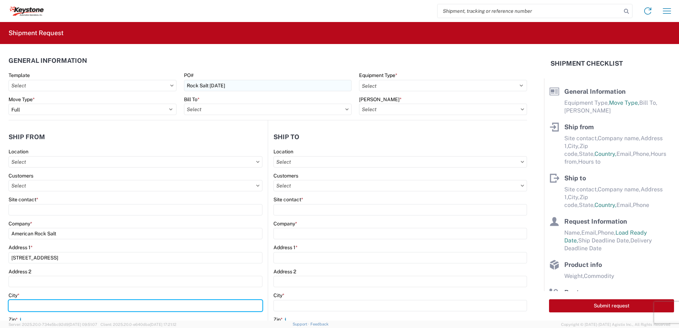
type input "Retsof"
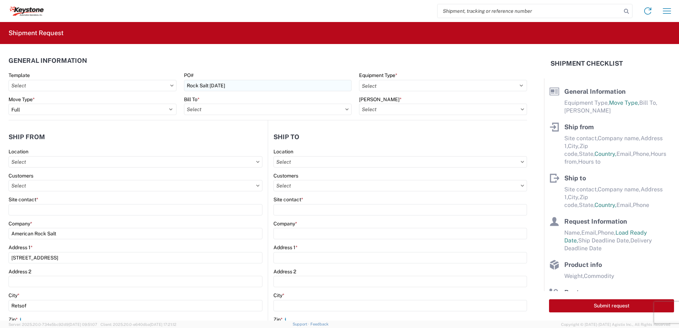
type input "14539"
select select "NY"
type input "[EMAIL_ADDRESS][DOMAIN_NAME]"
type input "[PHONE_NUMBER]"
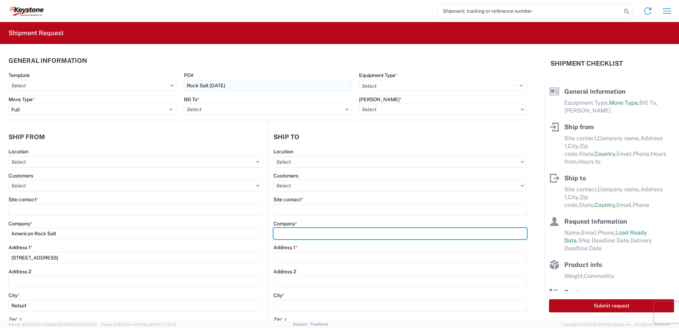
type input "KAO"
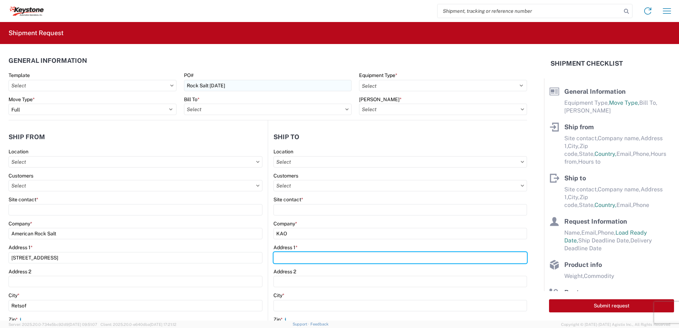
type input "[STREET_ADDRESS][PERSON_NAME]"
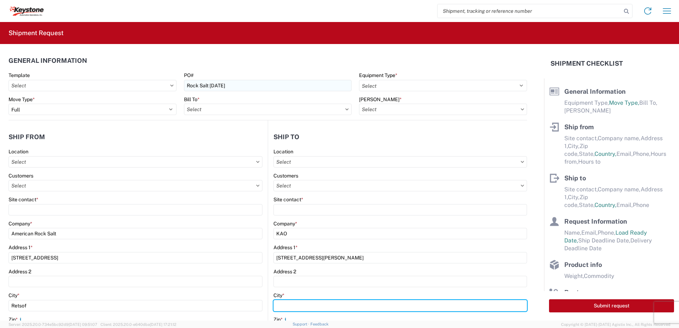
type input "[GEOGRAPHIC_DATA]"
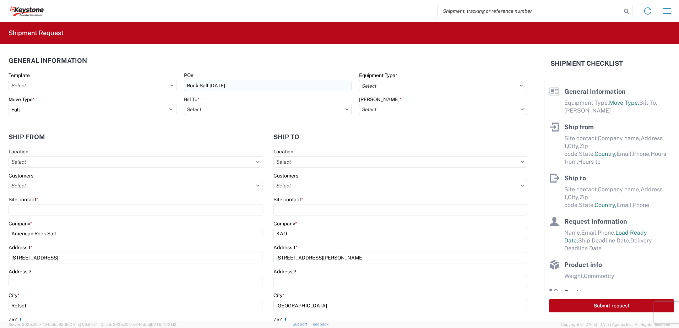
type input "18643"
select select "PA"
type input "[EMAIL_ADDRESS][DOMAIN_NAME]"
type input "[PHONE_NUMBER]"
type input "[PERSON_NAME]"
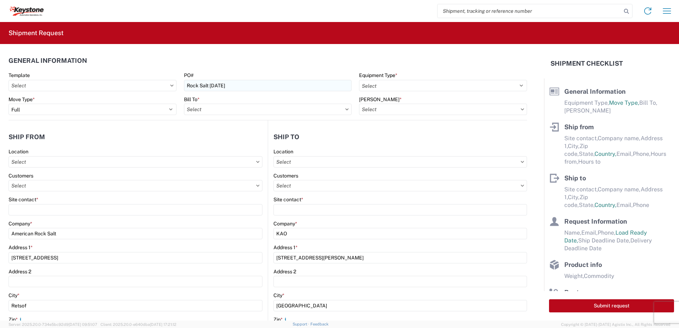
type input "[EMAIL_ADDRESS][DOMAIN_NAME]"
type input "[PHONE_NUMBER]"
type input "[DATE]"
type input "44500"
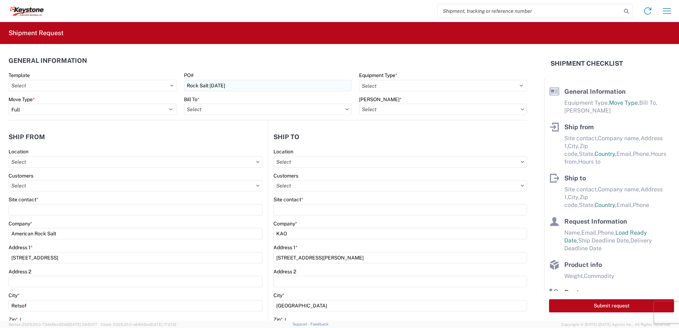
type input "18"
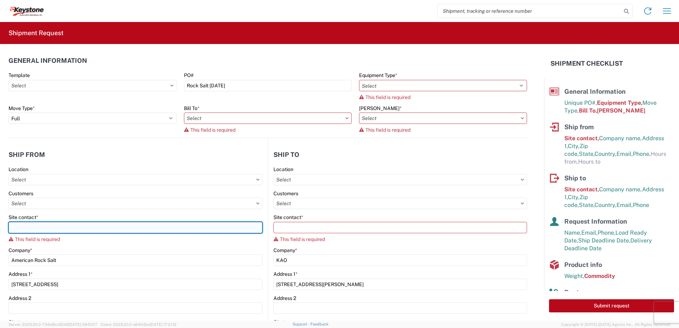
click at [31, 228] on input "Site contact *" at bounding box center [136, 227] width 254 height 11
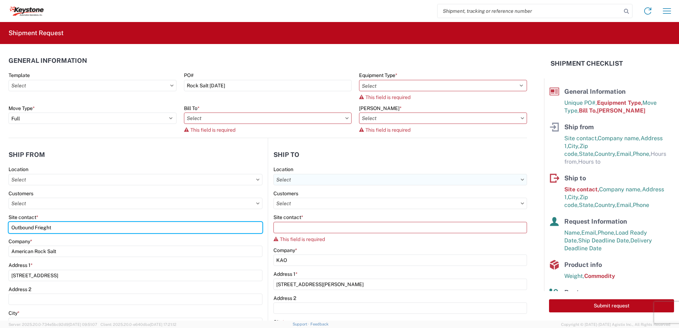
type input "Outbound Frieght"
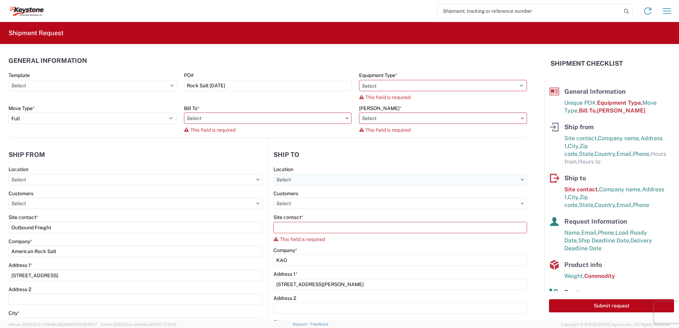
click at [312, 177] on input "text" at bounding box center [401, 179] width 254 height 11
type input "8401"
click at [311, 210] on div "8401 - [GEOGRAPHIC_DATA] - KAO Warehouse" at bounding box center [335, 211] width 124 height 11
type input "8401 - [GEOGRAPHIC_DATA] - KAO Warehouse"
select select "US"
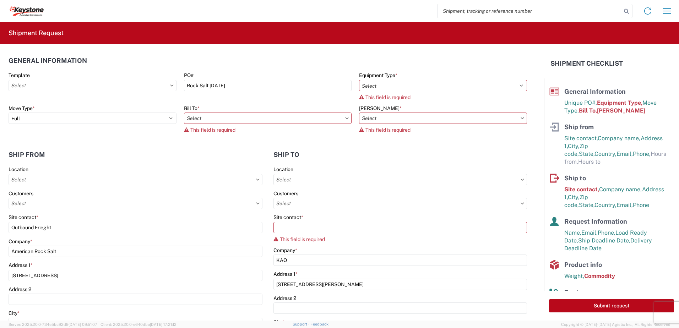
type input "07:00"
type input "17:00"
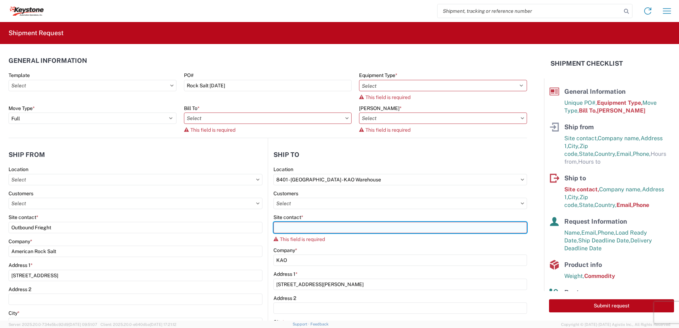
click at [301, 225] on input "Site contact *" at bounding box center [401, 227] width 254 height 11
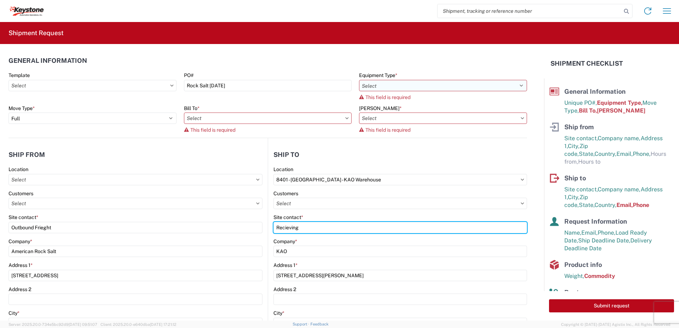
type input "Recieving"
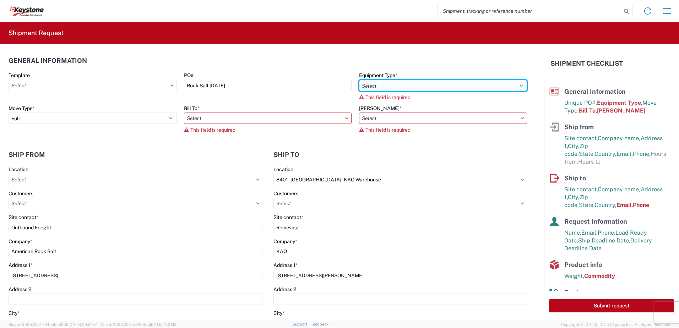
click at [396, 88] on select "Select 53’ Dry Van Flatbed Dropdeck (van) Lowboy (flatbed) Rail" at bounding box center [443, 85] width 168 height 11
select select "STDV"
click at [359, 80] on select "Select 53’ Dry Van Flatbed Dropdeck (van) Lowboy (flatbed) Rail" at bounding box center [443, 85] width 168 height 11
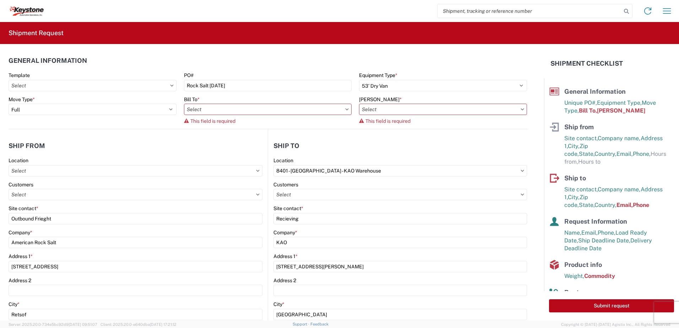
click at [345, 109] on icon at bounding box center [347, 109] width 4 height 2
click at [199, 109] on input "text" at bounding box center [268, 109] width 168 height 11
type input "8401"
click at [229, 138] on div "8401 - [GEOGRAPHIC_DATA] - KAO Warehouse" at bounding box center [246, 140] width 124 height 11
type input "8401 - [GEOGRAPHIC_DATA] - KAO Warehouse"
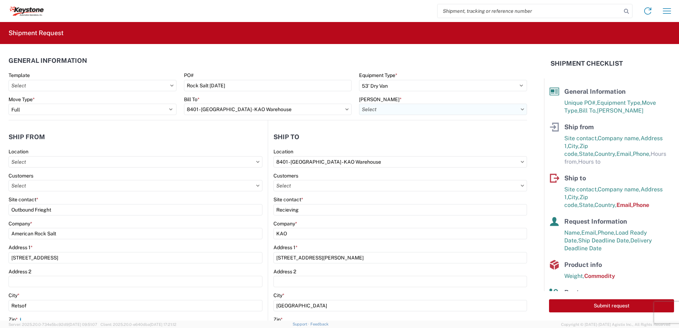
click at [409, 108] on input "text" at bounding box center [443, 109] width 168 height 11
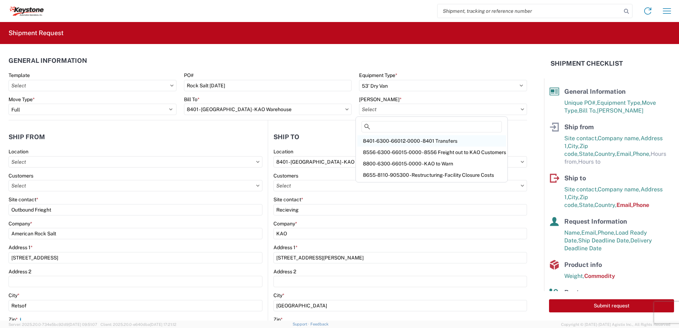
click at [428, 138] on div "8401-6300-66012-0000 - 8401 Transfers" at bounding box center [431, 140] width 149 height 11
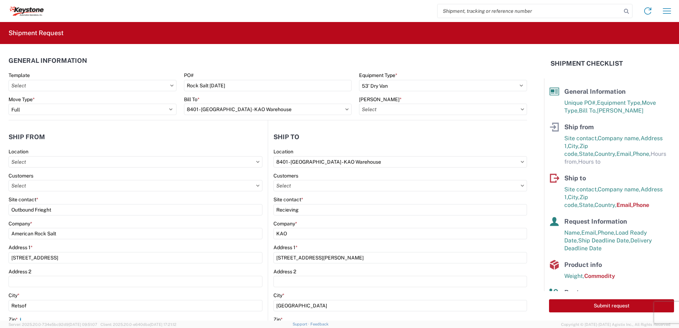
type input "8401-6300-66012-0000 - 8401 Transfers, 8401-6300-66012-0000 - 8401 Transfers"
click at [256, 186] on icon at bounding box center [258, 186] width 4 height 2
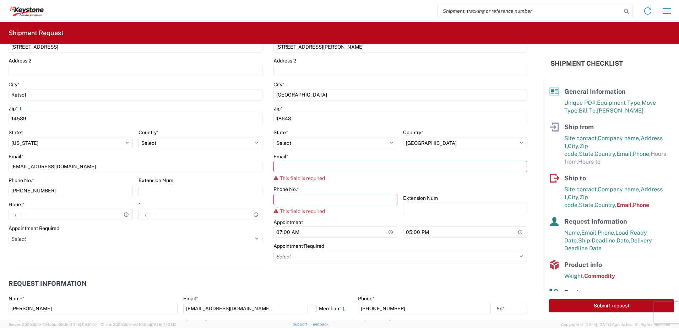
scroll to position [213, 0]
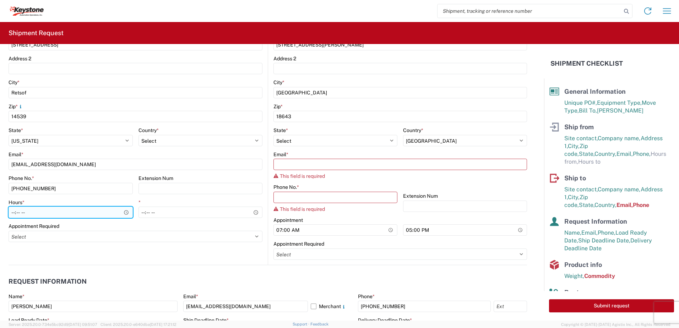
click at [125, 213] on input "Hours *" at bounding box center [71, 212] width 124 height 11
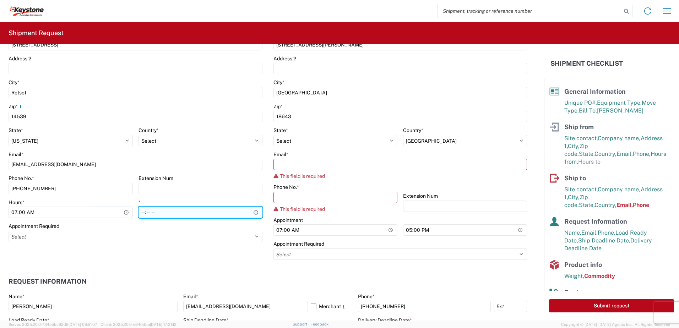
type input "07:00"
click at [254, 211] on input "*" at bounding box center [201, 212] width 124 height 11
click at [211, 254] on agx-form-section "Ship from Location Customers Site contact * Outbound Frieght Company * American…" at bounding box center [138, 90] width 259 height 349
click at [254, 212] on input "16:00" at bounding box center [201, 212] width 124 height 11
type input "17:00"
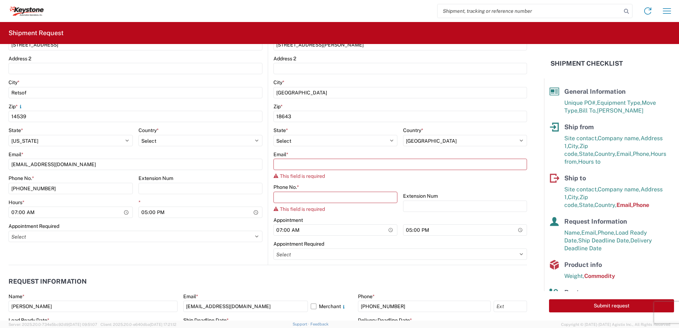
click at [222, 256] on agx-form-section "Ship from Location Customers Site contact * Outbound Frieght Company * American…" at bounding box center [138, 90] width 259 height 349
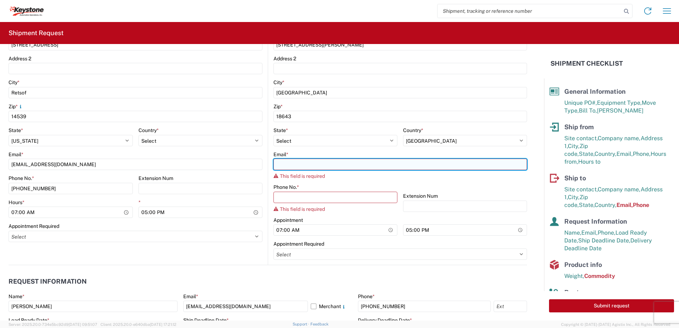
click at [302, 166] on input "Email *" at bounding box center [401, 164] width 254 height 11
type input "[EMAIL_ADDRESS][DOMAIN_NAME]"
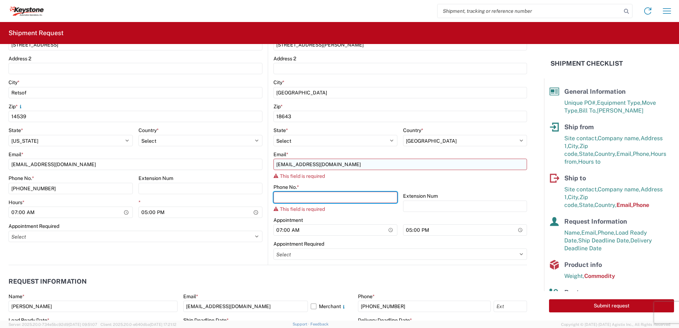
type input "[PHONE_NUMBER]"
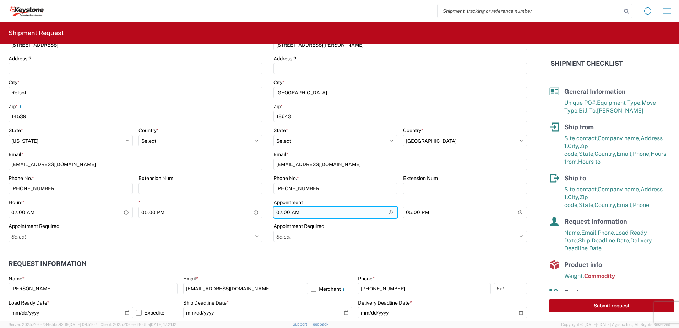
click at [386, 213] on input "07:00" at bounding box center [336, 212] width 124 height 11
type input "08:00"
click at [368, 223] on div "Appointment Required" at bounding box center [401, 226] width 254 height 6
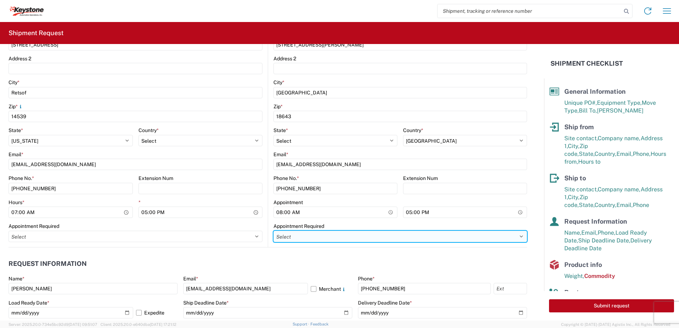
click at [354, 236] on select "Select Appt Required Appt Not Required Appt - First available" at bounding box center [401, 236] width 254 height 11
select select "apptRequired"
click at [274, 231] on select "Select Appt Required Appt Not Required Appt - First available" at bounding box center [401, 236] width 254 height 11
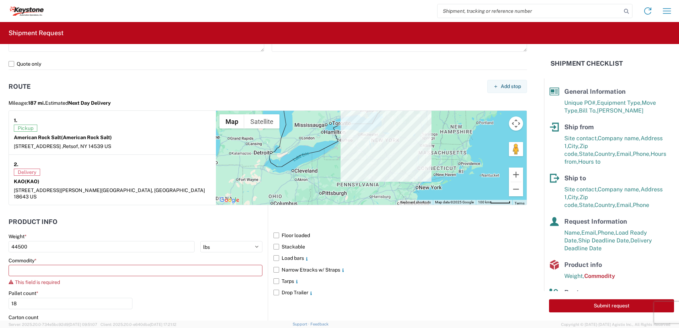
scroll to position [568, 0]
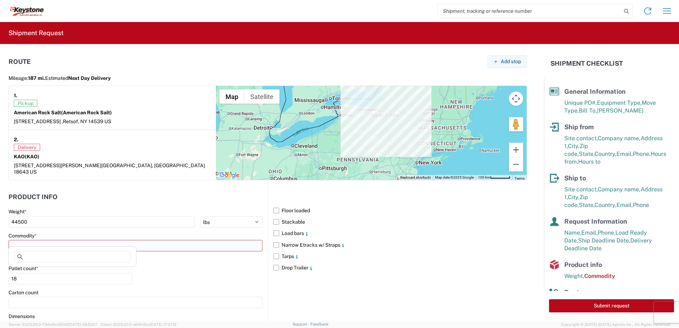
click at [56, 240] on input at bounding box center [136, 245] width 254 height 11
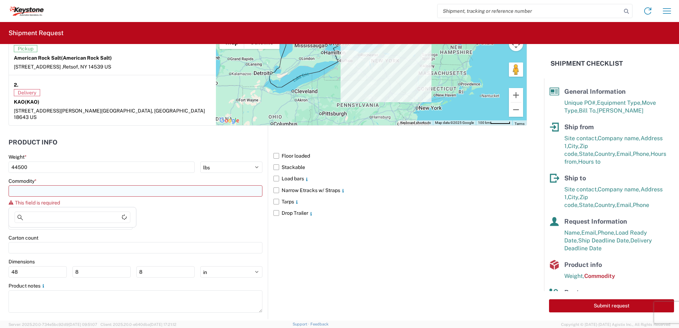
scroll to position [627, 0]
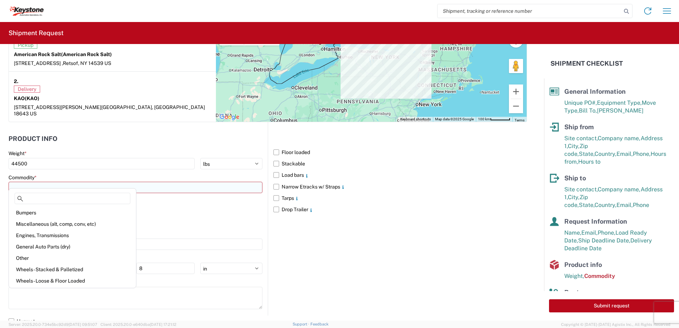
click at [70, 182] on input at bounding box center [136, 187] width 254 height 11
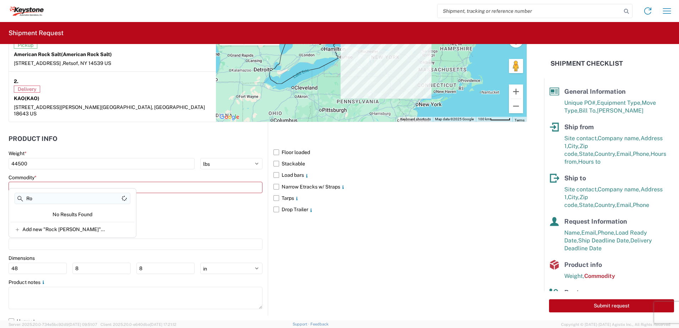
type input "R"
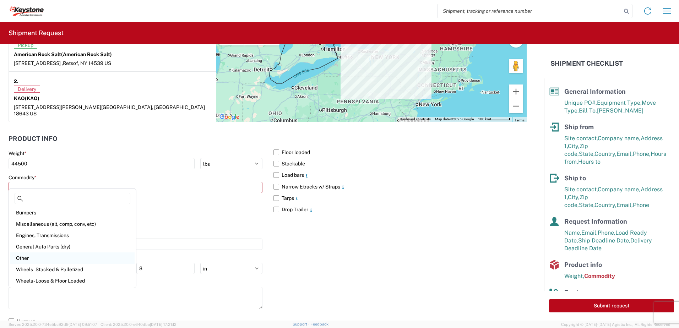
click at [32, 258] on div "Other" at bounding box center [72, 258] width 124 height 11
type input "Other"
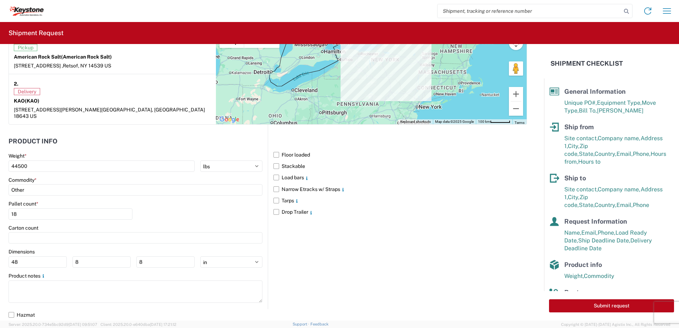
scroll to position [618, 0]
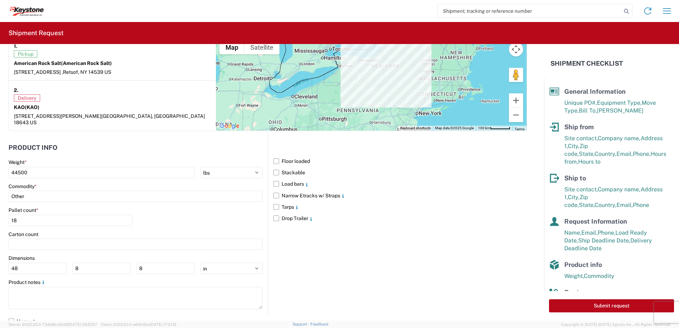
click at [169, 213] on div "Pallet count * 18" at bounding box center [136, 219] width 254 height 24
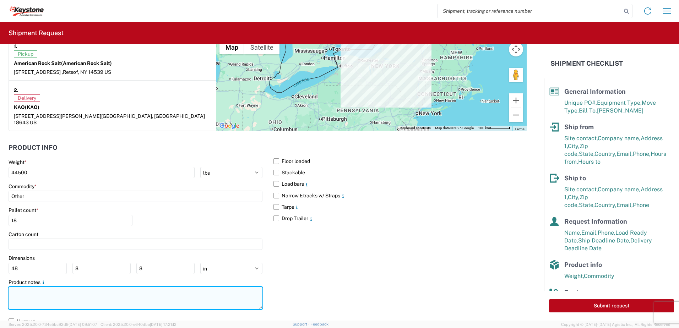
click at [26, 290] on textarea at bounding box center [136, 298] width 254 height 22
type textarea "R"
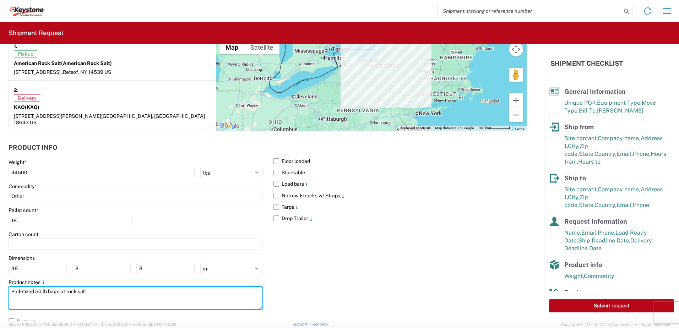
type textarea "Palletized 50 lb bags of rock salt"
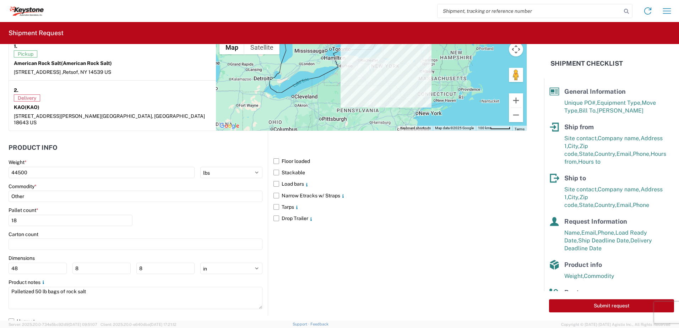
click at [195, 217] on div "Pallet count * 18" at bounding box center [136, 219] width 254 height 24
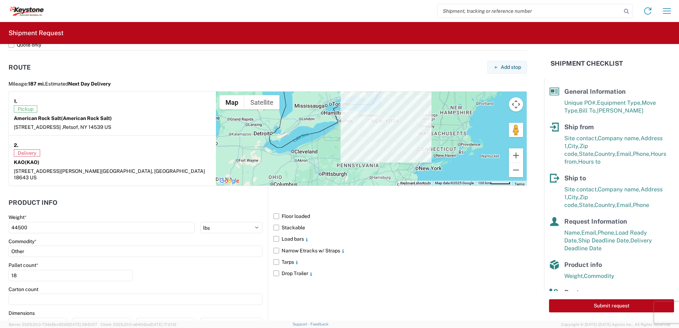
scroll to position [440, 0]
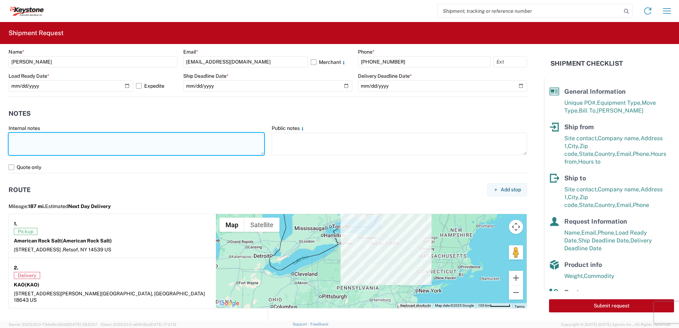
click at [59, 138] on textarea at bounding box center [137, 144] width 256 height 22
type textarea "Load needs a release number to be picked up. I will get this to you asap hopefu…"
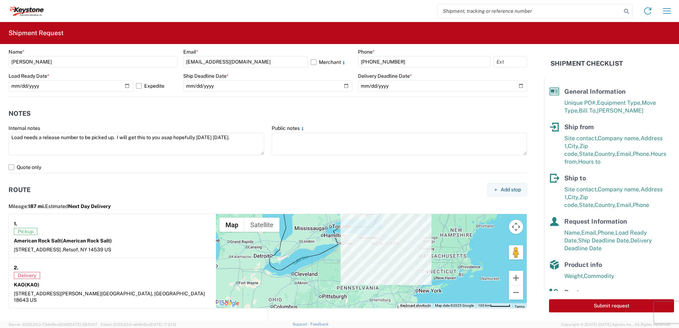
click at [137, 205] on div "Mileage: 187 mi. Estimated Next Day Delivery" at bounding box center [268, 206] width 519 height 10
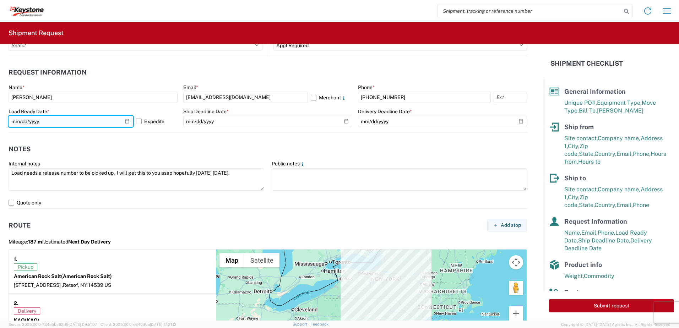
click at [126, 124] on input "[DATE]" at bounding box center [71, 121] width 125 height 11
type input "[DATE]"
click at [220, 143] on header "Notes" at bounding box center [268, 149] width 519 height 16
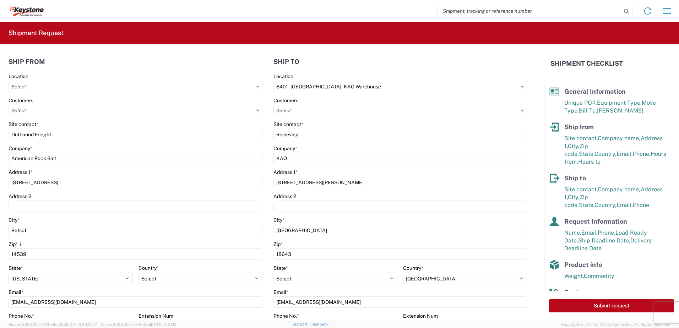
scroll to position [0, 0]
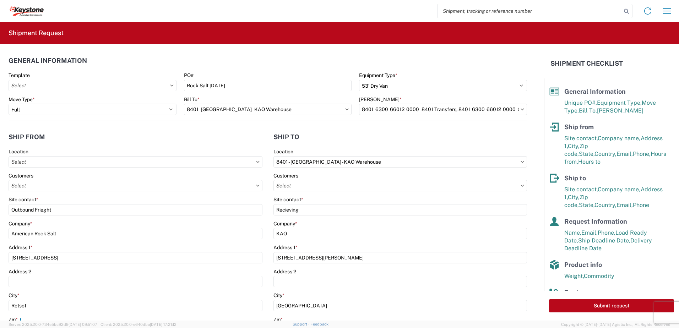
click at [612, 303] on button "Submit request" at bounding box center [611, 305] width 125 height 13
